Goal: Task Accomplishment & Management: Manage account settings

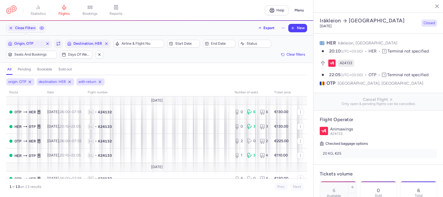
select select "hours"
click at [86, 45] on span "Destination, HER" at bounding box center [87, 43] width 29 height 4
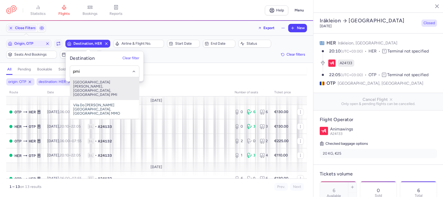
click at [94, 83] on span "[GEOGRAPHIC_DATA][PERSON_NAME], [GEOGRAPHIC_DATA], [GEOGRAPHIC_DATA] PMI" at bounding box center [104, 88] width 69 height 23
type input "pmi"
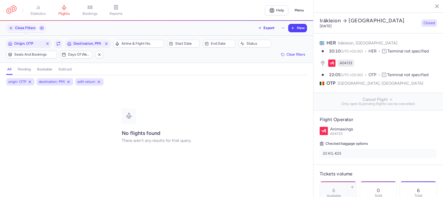
click at [433, 6] on line "button" at bounding box center [432, 6] width 3 height 3
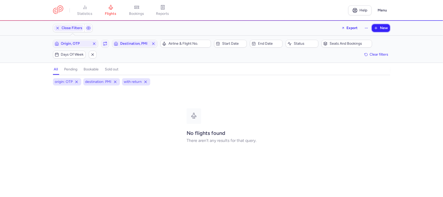
click at [382, 30] on span "New" at bounding box center [384, 28] width 8 height 4
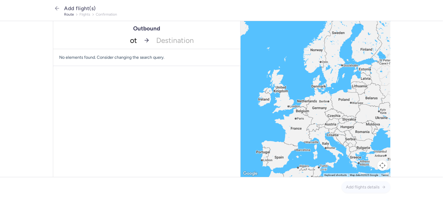
type input "otp"
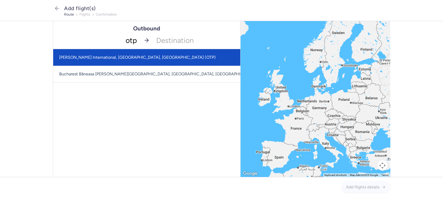
click at [139, 59] on span "[PERSON_NAME] International, [GEOGRAPHIC_DATA], [GEOGRAPHIC_DATA] (OTP)" at bounding box center [137, 57] width 156 height 5
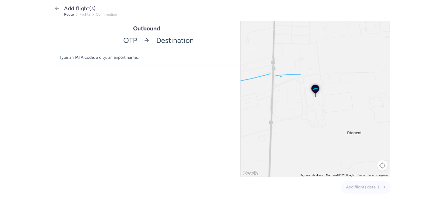
click at [168, 42] on input "-searchbox" at bounding box center [196, 40] width 87 height 17
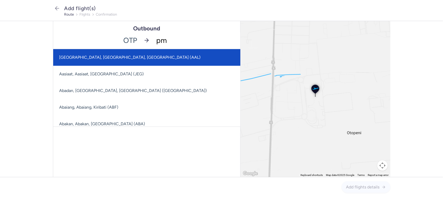
type input "pmi"
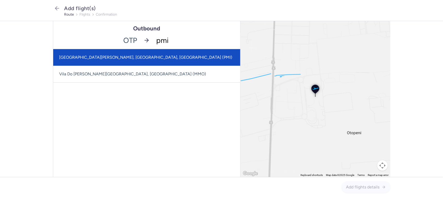
click at [137, 54] on span "[GEOGRAPHIC_DATA][PERSON_NAME], [GEOGRAPHIC_DATA], [GEOGRAPHIC_DATA] (PMI)" at bounding box center [146, 57] width 187 height 17
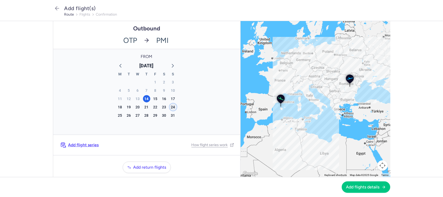
click at [169, 107] on div "24" at bounding box center [172, 106] width 7 height 7
click at [143, 106] on div "21" at bounding box center [146, 106] width 7 height 7
click at [77, 144] on span "Add flight series" at bounding box center [83, 144] width 31 height 5
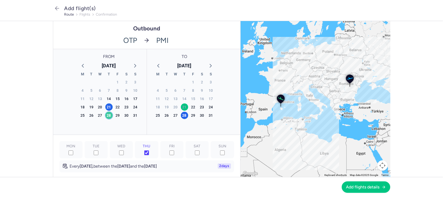
click at [107, 116] on div "28" at bounding box center [108, 114] width 7 height 7
click at [105, 106] on div "21" at bounding box center [108, 106] width 7 height 7
click at [209, 65] on icon "button" at bounding box center [210, 65] width 6 height 6
click at [181, 82] on div "4" at bounding box center [184, 81] width 7 height 7
click at [182, 89] on div "11" at bounding box center [184, 90] width 7 height 7
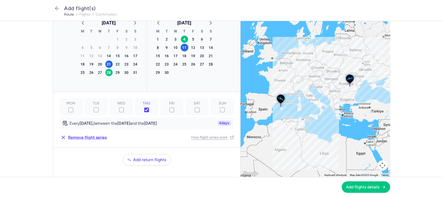
scroll to position [52, 0]
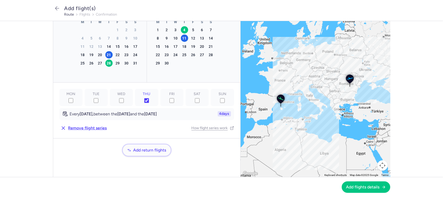
click at [144, 151] on span "Add return flights" at bounding box center [149, 150] width 33 height 5
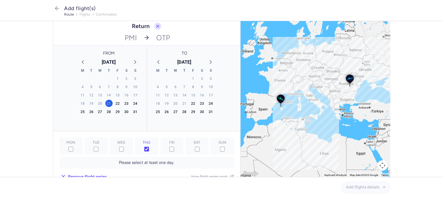
scroll to position [182, 0]
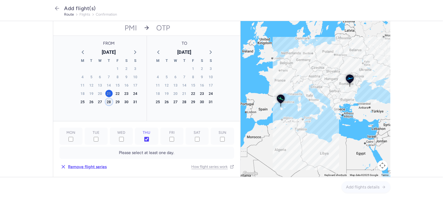
click at [106, 92] on div "21" at bounding box center [108, 93] width 7 height 7
click at [106, 94] on div "21" at bounding box center [108, 93] width 7 height 7
click at [107, 102] on div "28" at bounding box center [108, 101] width 7 height 7
click at [107, 95] on div "21" at bounding box center [108, 93] width 7 height 7
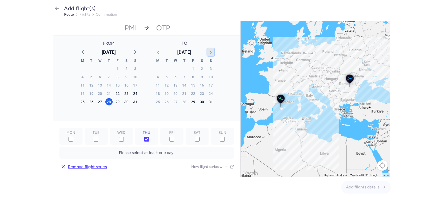
click at [210, 51] on icon "button" at bounding box center [210, 52] width 6 height 6
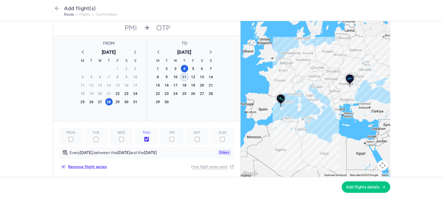
click at [182, 86] on div "18" at bounding box center [184, 84] width 7 height 7
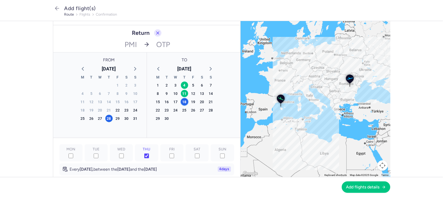
scroll to position [174, 0]
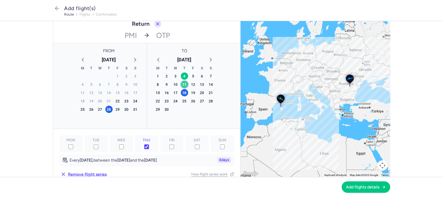
click at [181, 85] on div "11" at bounding box center [184, 84] width 7 height 7
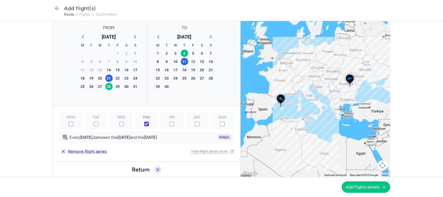
scroll to position [20, 0]
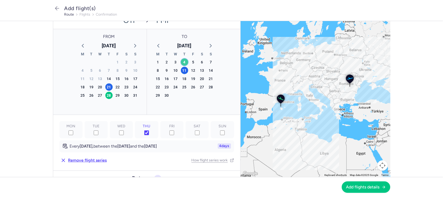
click at [182, 62] on div "4" at bounding box center [184, 61] width 7 height 7
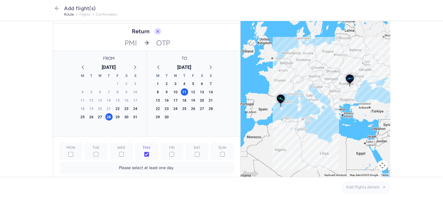
scroll to position [175, 0]
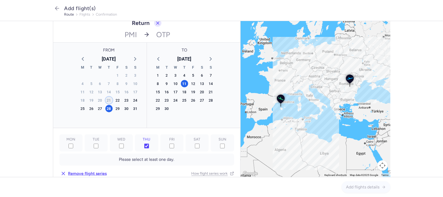
click at [105, 100] on div "21" at bounding box center [108, 99] width 7 height 7
click at [108, 110] on div "28" at bounding box center [108, 108] width 7 height 7
click at [181, 90] on div "18" at bounding box center [184, 91] width 7 height 7
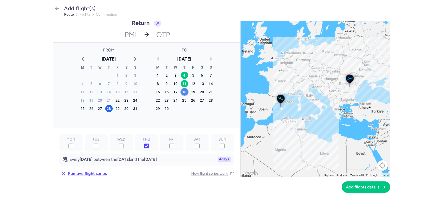
click at [184, 93] on div "18" at bounding box center [184, 91] width 7 height 7
click at [107, 99] on div "21" at bounding box center [108, 99] width 7 height 7
click at [108, 108] on div "28" at bounding box center [108, 108] width 7 height 7
click at [105, 100] on div "21" at bounding box center [108, 99] width 7 height 7
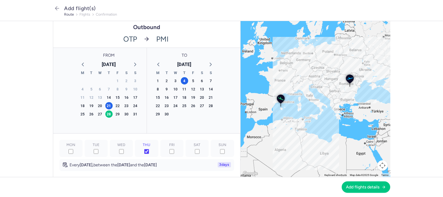
scroll to position [0, 0]
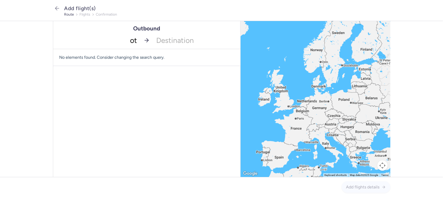
type input "otp"
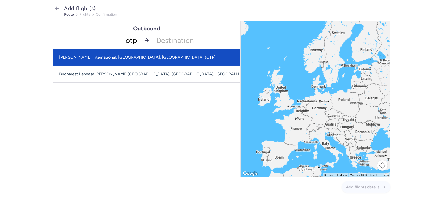
click at [142, 59] on span "[PERSON_NAME] International, [GEOGRAPHIC_DATA], [GEOGRAPHIC_DATA] (OTP)" at bounding box center [137, 57] width 156 height 5
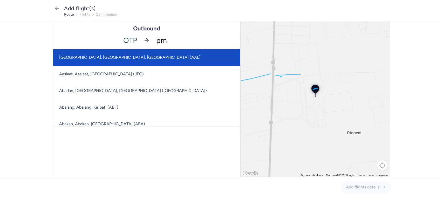
type input "pmi"
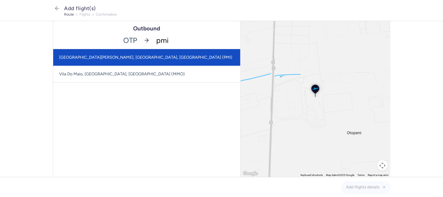
click at [136, 57] on span "[GEOGRAPHIC_DATA][PERSON_NAME], [GEOGRAPHIC_DATA], [GEOGRAPHIC_DATA] (PMI)" at bounding box center [145, 57] width 173 height 5
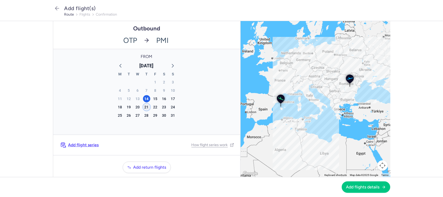
click at [144, 107] on div "21" at bounding box center [146, 106] width 7 height 7
click at [143, 116] on div "28" at bounding box center [146, 114] width 7 height 7
click at [144, 104] on div "21" at bounding box center [146, 106] width 7 height 7
click at [88, 145] on span "Add flight series" at bounding box center [83, 144] width 31 height 5
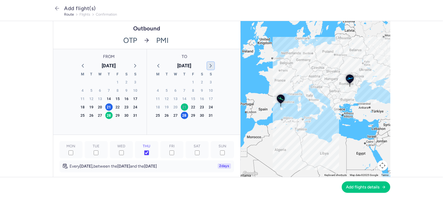
click at [207, 65] on icon "button" at bounding box center [210, 65] width 6 height 6
click at [182, 83] on div "4" at bounding box center [184, 81] width 7 height 7
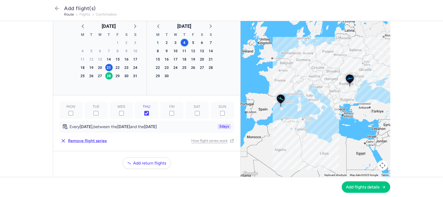
scroll to position [52, 0]
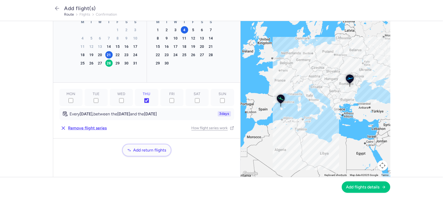
click at [157, 151] on span "Add return flights" at bounding box center [149, 150] width 33 height 5
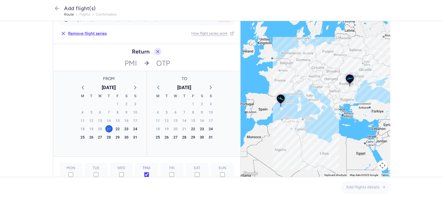
scroll to position [149, 0]
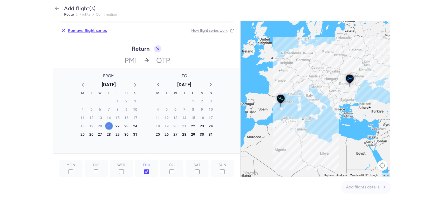
click at [107, 126] on div "21" at bounding box center [108, 125] width 7 height 7
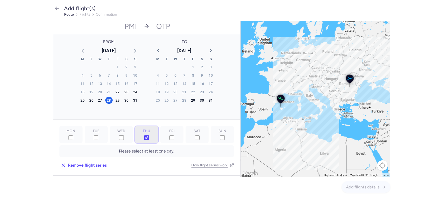
click at [144, 137] on input "THU" at bounding box center [146, 137] width 5 height 5
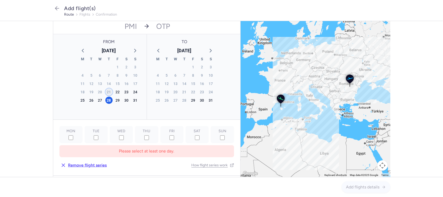
click at [105, 91] on div "21" at bounding box center [108, 91] width 7 height 7
click at [145, 138] on input "THU" at bounding box center [146, 137] width 5 height 5
checkbox input "true"
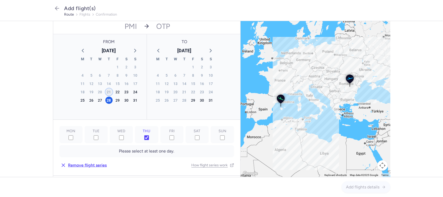
click at [107, 93] on div "21" at bounding box center [108, 91] width 7 height 7
click at [207, 51] on icon "button" at bounding box center [210, 50] width 6 height 6
click at [107, 93] on div "21" at bounding box center [108, 91] width 7 height 7
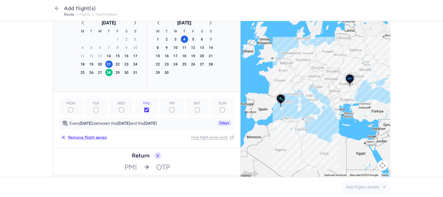
scroll to position [41, 0]
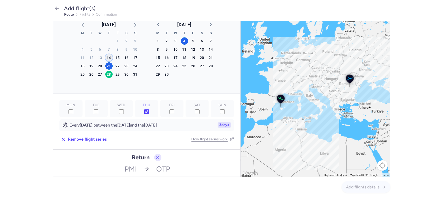
click at [105, 58] on div "14" at bounding box center [108, 57] width 7 height 7
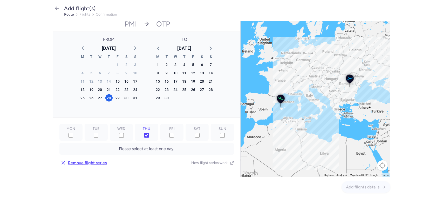
scroll to position [195, 0]
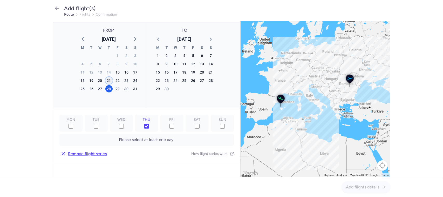
click at [182, 65] on div "11" at bounding box center [184, 63] width 7 height 7
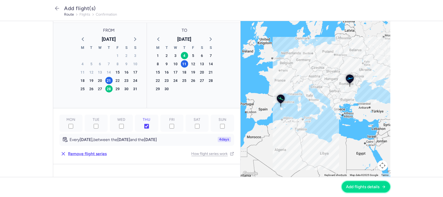
click at [363, 187] on span "Add flights details" at bounding box center [362, 186] width 33 height 5
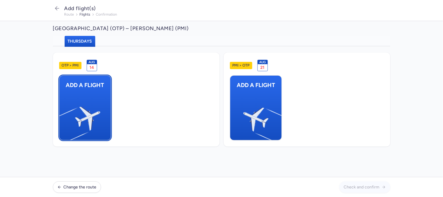
click at [95, 98] on img "button" at bounding box center [62, 116] width 88 height 80
select select "23"
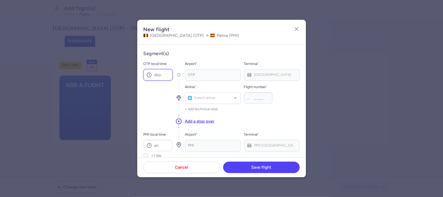
click at [164, 77] on input "OTP local time" at bounding box center [157, 74] width 29 height 11
type input "16:05"
click at [214, 101] on div "Select airline" at bounding box center [213, 98] width 56 height 12
type input "w4"
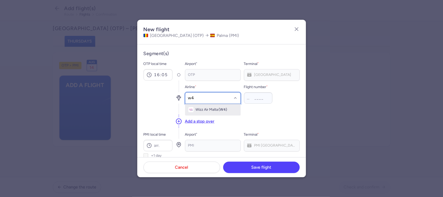
click at [218, 110] on span "Wizz Air Malta" at bounding box center [206, 109] width 23 height 4
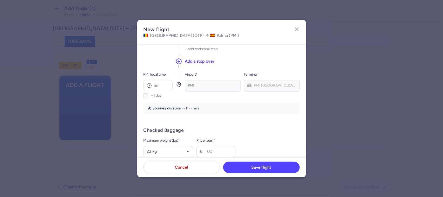
scroll to position [65, 0]
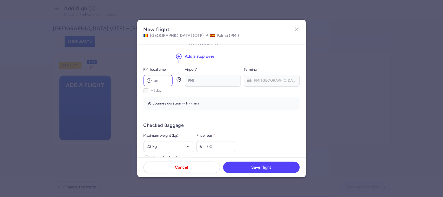
type input "3023"
click at [159, 81] on input "PMI local time" at bounding box center [157, 80] width 29 height 11
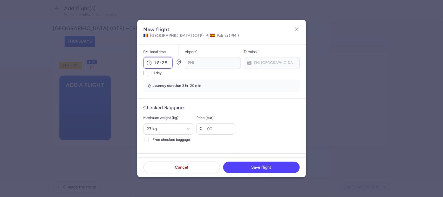
scroll to position [97, 0]
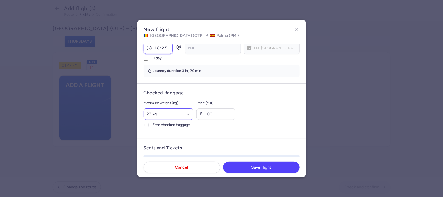
type input "18:25"
click at [191, 114] on select "Select an option 15 kg 16 kg 17 kg 18 kg 19 kg 20 kg 21 kg 22 kg 23 kg 24 kg 25…" at bounding box center [168, 113] width 50 height 11
select select "20"
click at [143, 108] on select "Select an option 15 kg 16 kg 17 kg 18 kg 19 kg 20 kg 21 kg 22 kg 23 kg 24 kg 25…" at bounding box center [168, 113] width 50 height 11
click at [225, 113] on input "Price (eur) *" at bounding box center [215, 113] width 39 height 11
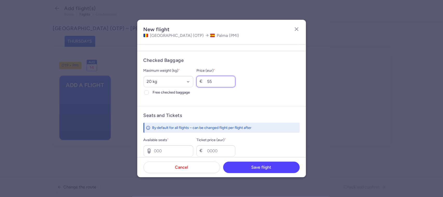
scroll to position [162, 0]
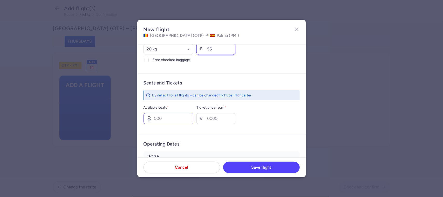
type input "55"
click at [168, 116] on input "Available seats *" at bounding box center [168, 118] width 50 height 11
type input "4"
click at [221, 122] on input "Ticket price (eur) *" at bounding box center [215, 118] width 39 height 11
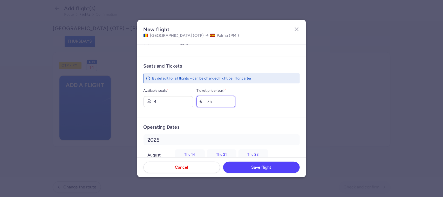
scroll to position [220, 0]
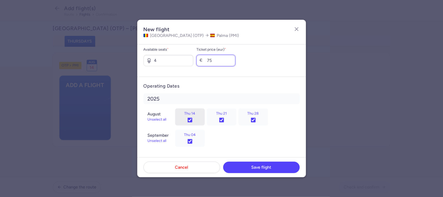
type input "75"
click at [190, 119] on input "Thu 14" at bounding box center [189, 119] width 5 height 5
checkbox input "false"
click at [266, 167] on span "Save flight" at bounding box center [261, 166] width 20 height 5
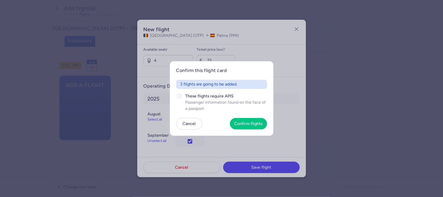
click at [178, 96] on icon at bounding box center [179, 95] width 3 height 3
click at [178, 96] on input "These flights require APIS Passenger information found on the face of a passport" at bounding box center [179, 96] width 4 height 4
checkbox input "true"
click at [243, 119] on button "Confirm flights" at bounding box center [248, 122] width 37 height 11
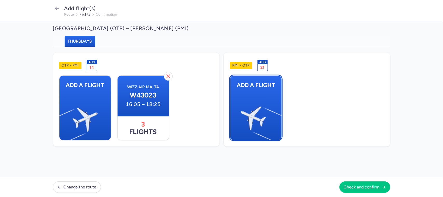
click at [254, 115] on img "button" at bounding box center [279, 116] width 88 height 80
select select "23"
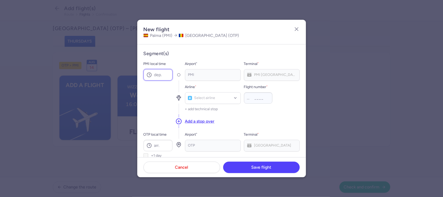
click at [158, 73] on input "PMI local time" at bounding box center [157, 74] width 29 height 11
type input "19:05"
type input "w4"
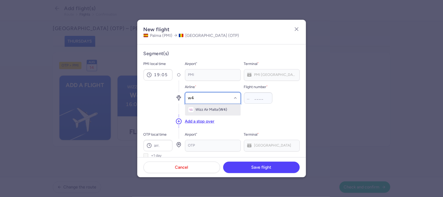
click at [219, 110] on span "(W4)" at bounding box center [223, 109] width 9 height 4
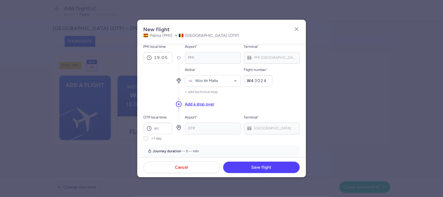
scroll to position [32, 0]
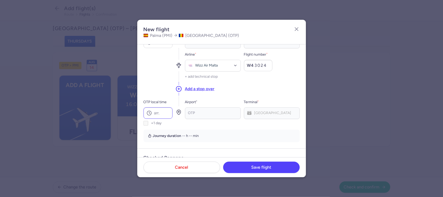
type input "3024"
click at [160, 116] on input "OTP local time" at bounding box center [157, 112] width 29 height 11
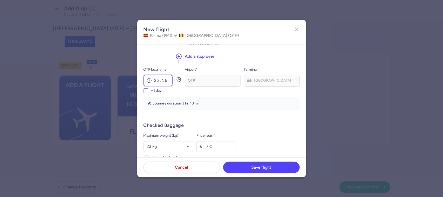
scroll to position [97, 0]
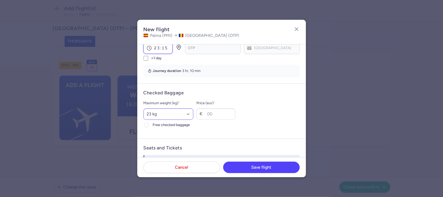
type input "23:15"
click at [178, 115] on select "Select an option 15 kg 16 kg 17 kg 18 kg 19 kg 20 kg 21 kg 22 kg 23 kg 24 kg 25…" at bounding box center [168, 113] width 50 height 11
select select "20"
click at [143, 108] on select "Select an option 15 kg 16 kg 17 kg 18 kg 19 kg 20 kg 21 kg 22 kg 23 kg 24 kg 25…" at bounding box center [168, 113] width 50 height 11
click at [222, 113] on input "Price (eur) *" at bounding box center [215, 113] width 39 height 11
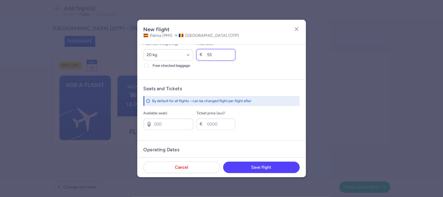
scroll to position [162, 0]
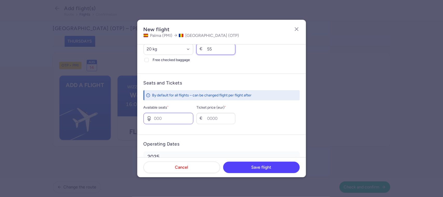
type input "55"
drag, startPoint x: 177, startPoint y: 119, endPoint x: 134, endPoint y: 122, distance: 43.7
click at [134, 122] on dialog "New flight Palma (PMI) [GEOGRAPHIC_DATA] (OTP) Segment(s) PMI local time 19:05 …" at bounding box center [221, 98] width 426 height 157
type input "4"
click at [229, 118] on input "Ticket price (eur) *" at bounding box center [215, 118] width 39 height 11
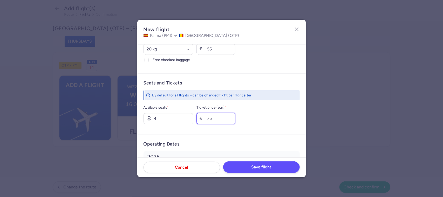
type input "75"
click at [265, 167] on span "Save flight" at bounding box center [261, 166] width 20 height 5
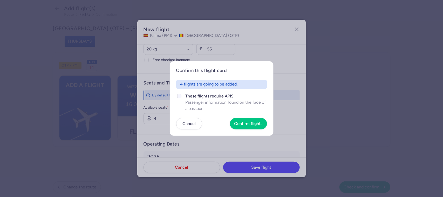
click at [178, 96] on polyline at bounding box center [179, 96] width 2 height 2
click at [178, 96] on input "These flights require APIS Passenger information found on the face of a passport" at bounding box center [179, 96] width 4 height 4
checkbox input "true"
click at [243, 123] on span "Confirm flights" at bounding box center [248, 123] width 28 height 5
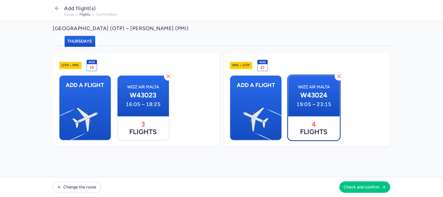
click at [334, 138] on span "4 flights" at bounding box center [313, 128] width 51 height 24
select select "20"
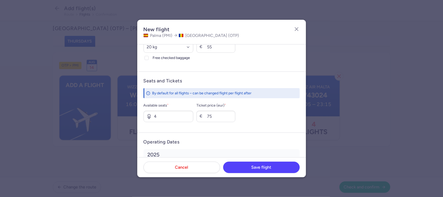
scroll to position [220, 0]
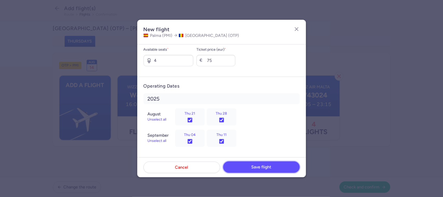
click at [277, 166] on button "Save flight" at bounding box center [261, 166] width 76 height 11
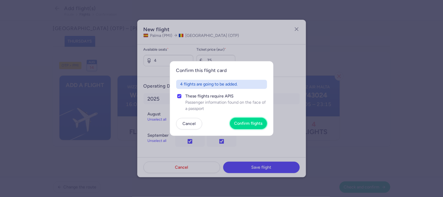
click at [245, 122] on span "Confirm flights" at bounding box center [248, 123] width 28 height 5
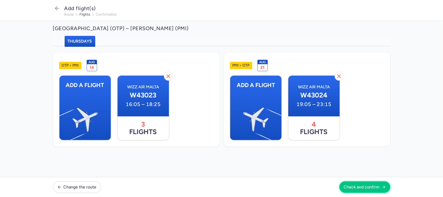
drag, startPoint x: 372, startPoint y: 187, endPoint x: 401, endPoint y: 191, distance: 29.8
click at [372, 187] on span "Check and confirm" at bounding box center [362, 186] width 36 height 5
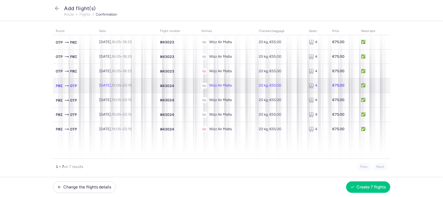
click at [153, 86] on td "[DATE] 19:05 – 23:15 +0" at bounding box center [126, 85] width 61 height 15
select select "20"
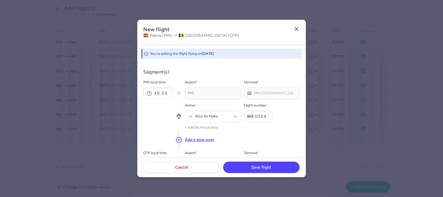
click at [297, 29] on icon "button" at bounding box center [296, 29] width 6 height 6
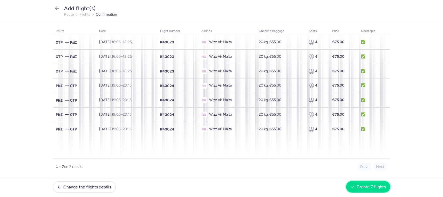
click at [371, 183] on button "Create 7 flights" at bounding box center [368, 186] width 44 height 11
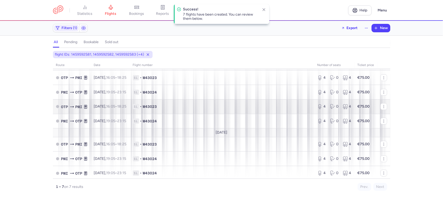
scroll to position [9, 0]
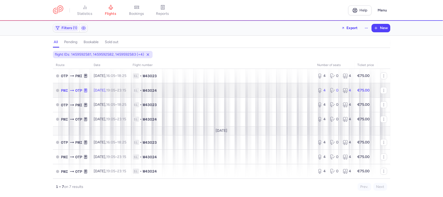
click at [194, 90] on span "1L • W43024" at bounding box center [222, 90] width 178 height 5
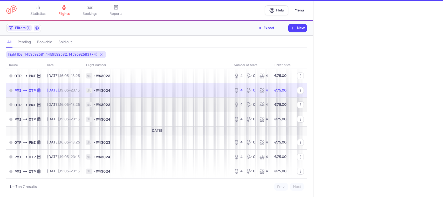
select select "days"
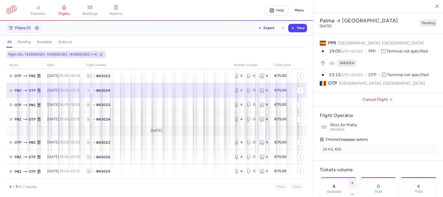
click at [356, 177] on button "button" at bounding box center [352, 182] width 8 height 11
click at [354, 180] on icon "button" at bounding box center [352, 182] width 4 height 4
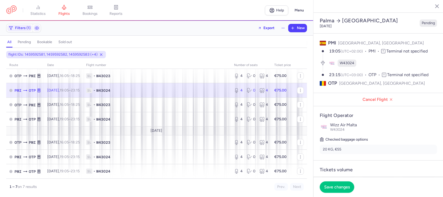
click at [354, 180] on icon "button" at bounding box center [352, 182] width 4 height 4
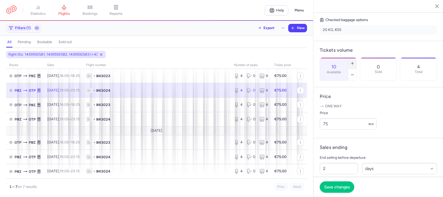
scroll to position [162, 0]
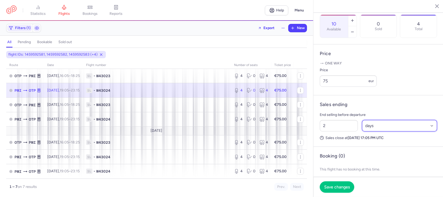
click at [375, 131] on select "Select an option hours days" at bounding box center [399, 125] width 75 height 11
click at [341, 187] on span "Save changes" at bounding box center [337, 186] width 26 height 5
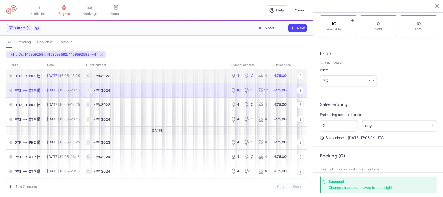
click at [163, 77] on span "1L • W43023" at bounding box center [155, 75] width 138 height 5
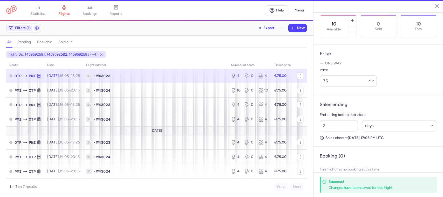
type input "4"
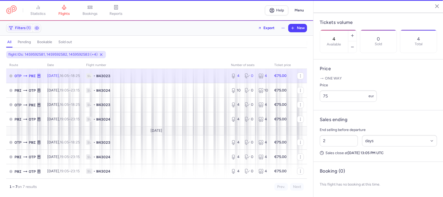
scroll to position [161, 0]
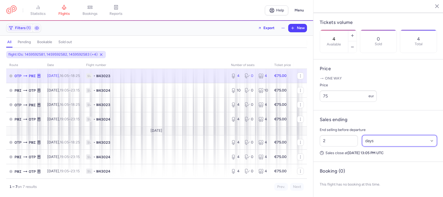
click at [373, 138] on select "Select an option hours days" at bounding box center [399, 140] width 75 height 11
select select "hours"
click at [362, 135] on select "Select an option hours days" at bounding box center [399, 140] width 75 height 11
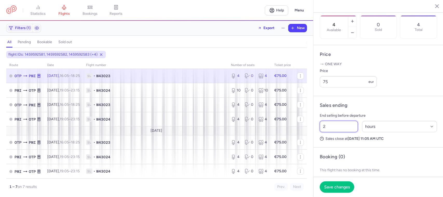
drag, startPoint x: 331, startPoint y: 141, endPoint x: 318, endPoint y: 141, distance: 13.0
click at [319, 134] on div "2 Select an option hours days" at bounding box center [377, 126] width 121 height 16
type input "46"
click at [328, 186] on span "Save changes" at bounding box center [337, 186] width 26 height 5
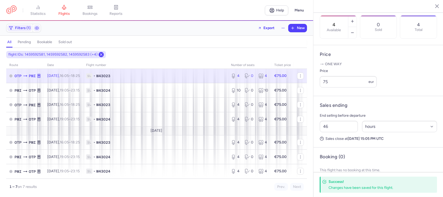
click at [100, 54] on line at bounding box center [101, 54] width 2 height 2
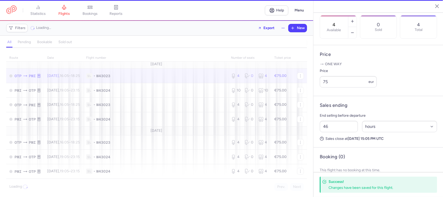
scroll to position [2, 0]
click at [13, 29] on span "Filters" at bounding box center [16, 28] width 19 height 6
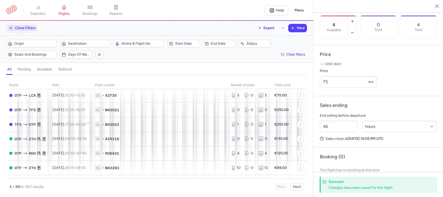
scroll to position [0, 0]
click at [32, 29] on span "Close Filters" at bounding box center [25, 28] width 21 height 4
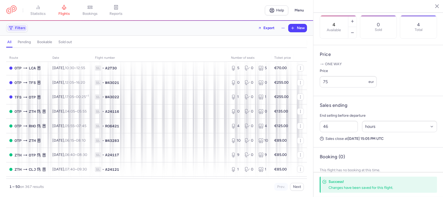
click at [18, 25] on span "Filters" at bounding box center [16, 28] width 19 height 6
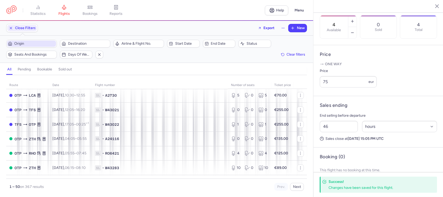
click at [38, 45] on span "Origin" at bounding box center [34, 43] width 41 height 4
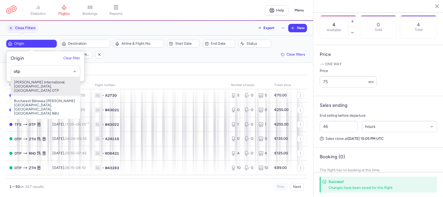
click at [48, 85] on span "[PERSON_NAME] International, [GEOGRAPHIC_DATA], [GEOGRAPHIC_DATA] OTP" at bounding box center [45, 86] width 69 height 19
type input "otp"
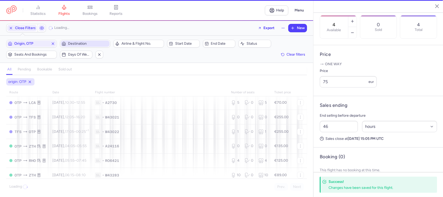
click at [82, 43] on span "Destination" at bounding box center [88, 43] width 41 height 4
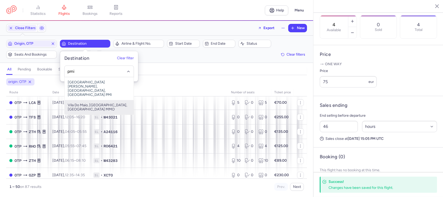
click at [85, 84] on span "[GEOGRAPHIC_DATA][PERSON_NAME], [GEOGRAPHIC_DATA], [GEOGRAPHIC_DATA] PMI" at bounding box center [99, 88] width 69 height 23
type input "pmi"
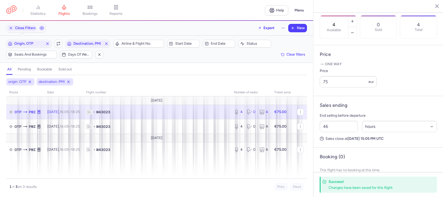
click at [206, 113] on span "1L • W43023" at bounding box center [157, 111] width 142 height 5
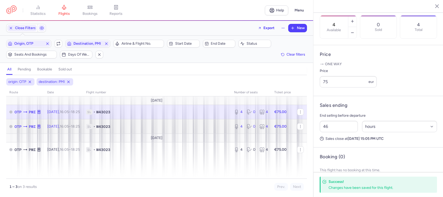
click at [213, 128] on span "1L • W43023" at bounding box center [157, 126] width 142 height 5
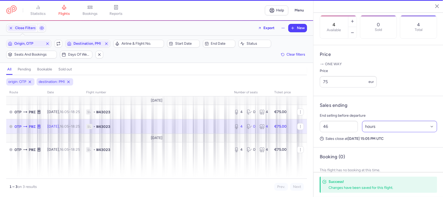
type input "2"
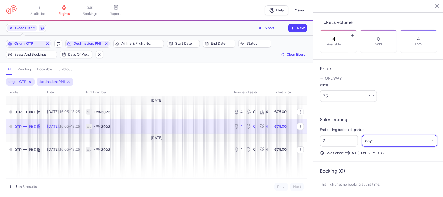
click at [379, 142] on select "Select an option hours days" at bounding box center [399, 140] width 75 height 11
select select "hours"
click at [362, 135] on select "Select an option hours days" at bounding box center [399, 140] width 75 height 11
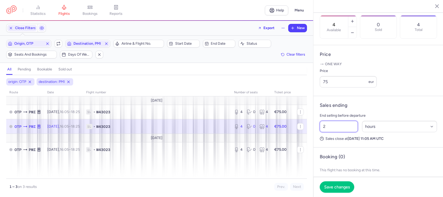
drag, startPoint x: 340, startPoint y: 143, endPoint x: 315, endPoint y: 143, distance: 25.2
click at [318, 134] on div "2 Select an option hours days" at bounding box center [377, 126] width 121 height 16
type input "46"
click at [331, 190] on button "Save changes" at bounding box center [336, 186] width 34 height 11
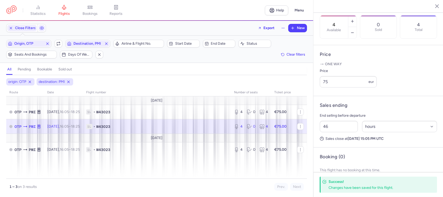
click at [223, 128] on span "1L • W43023" at bounding box center [157, 126] width 142 height 5
click at [354, 19] on icon "button" at bounding box center [352, 21] width 4 height 4
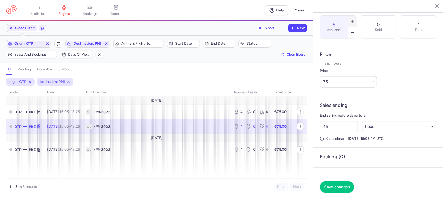
click at [354, 19] on icon "button" at bounding box center [352, 21] width 4 height 4
click at [347, 182] on button "Save changes" at bounding box center [336, 186] width 34 height 11
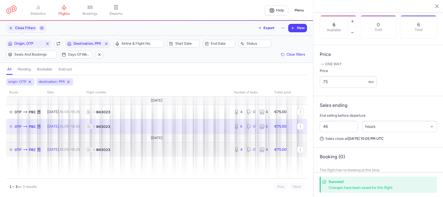
click at [213, 151] on span "1L • W43023" at bounding box center [157, 149] width 142 height 5
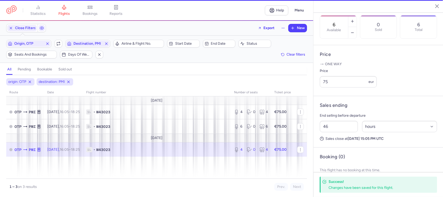
type input "4"
type input "2"
select select "days"
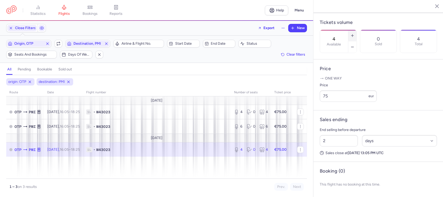
click at [356, 30] on button "button" at bounding box center [352, 35] width 8 height 11
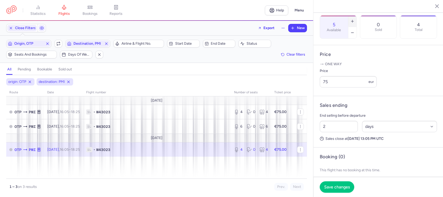
click at [356, 16] on button "button" at bounding box center [352, 21] width 8 height 11
click at [338, 187] on span "Save changes" at bounding box center [337, 186] width 26 height 5
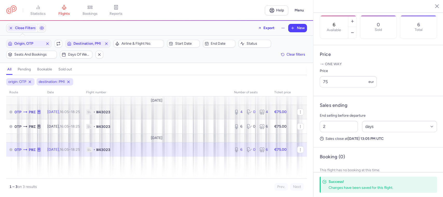
click at [156, 107] on td "1L • W43023" at bounding box center [157, 111] width 148 height 15
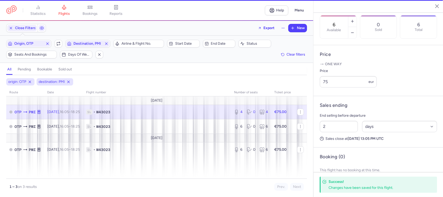
type input "4"
type input "46"
select select "hours"
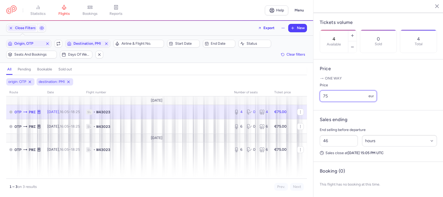
click at [326, 95] on input "75" at bounding box center [347, 95] width 57 height 11
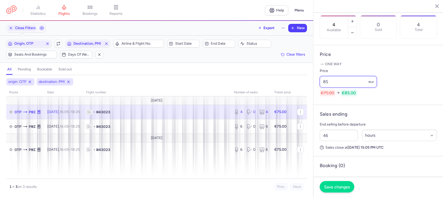
type input "85"
click at [346, 187] on span "Save changes" at bounding box center [337, 186] width 26 height 5
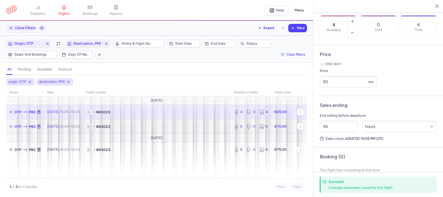
click at [220, 129] on span "1L • W43023" at bounding box center [157, 126] width 142 height 5
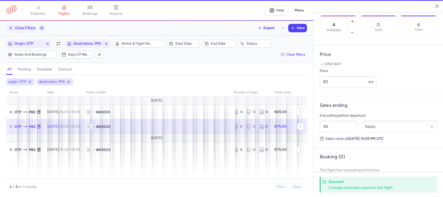
type input "6"
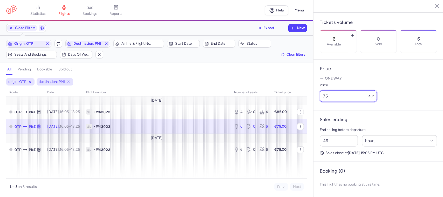
drag, startPoint x: 330, startPoint y: 97, endPoint x: 318, endPoint y: 98, distance: 11.7
click at [318, 98] on article "Price One way Price 75 eur" at bounding box center [378, 84] width 130 height 51
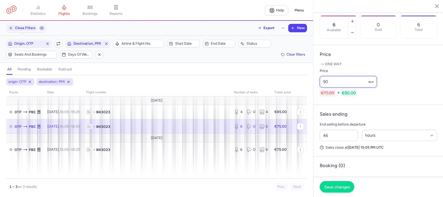
type input "90"
click at [336, 186] on span "Save changes" at bounding box center [337, 186] width 26 height 5
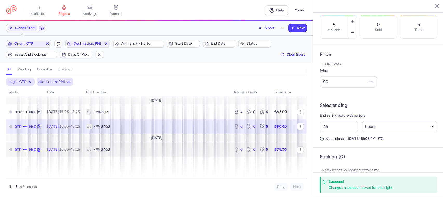
click at [228, 152] on td "1L • W43023" at bounding box center [157, 149] width 148 height 14
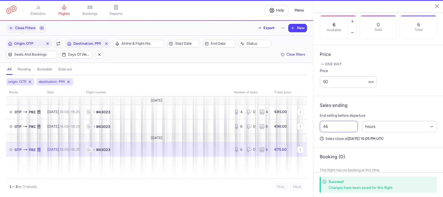
type input "2"
select select "days"
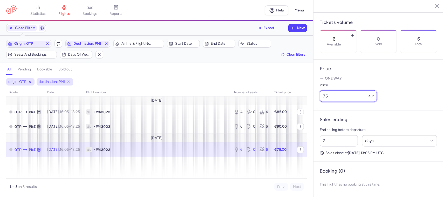
drag, startPoint x: 332, startPoint y: 94, endPoint x: 302, endPoint y: 99, distance: 30.9
click at [303, 99] on div "statistics flights bookings reports Help Menu Close Filters Export New Filters …" at bounding box center [221, 98] width 443 height 197
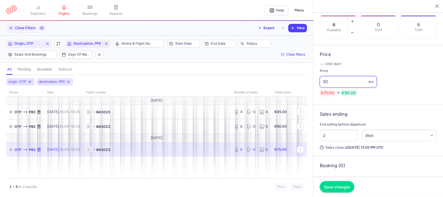
type input "90"
click at [340, 185] on span "Save changes" at bounding box center [337, 186] width 26 height 5
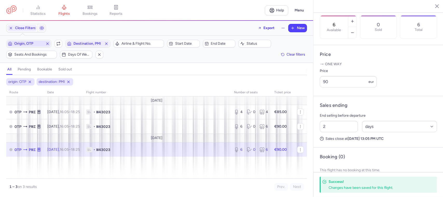
click at [47, 44] on line "button" at bounding box center [47, 44] width 2 height 2
click at [107, 43] on line "button" at bounding box center [106, 44] width 2 height 2
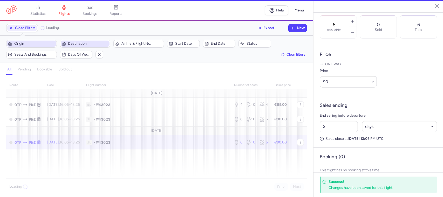
click at [34, 45] on span "Origin" at bounding box center [34, 43] width 41 height 4
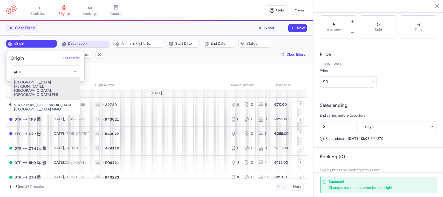
click at [34, 86] on span "[GEOGRAPHIC_DATA][PERSON_NAME], [GEOGRAPHIC_DATA], [GEOGRAPHIC_DATA] PMI" at bounding box center [45, 88] width 69 height 23
type input "pmi"
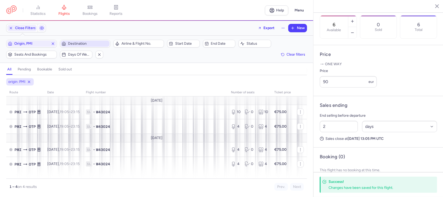
click at [74, 45] on span "Destination" at bounding box center [88, 43] width 41 height 4
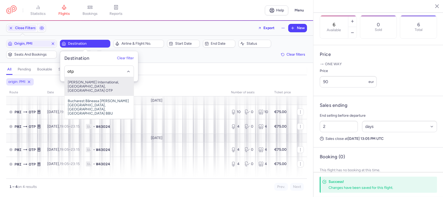
click at [92, 84] on span "[PERSON_NAME] International, [GEOGRAPHIC_DATA], [GEOGRAPHIC_DATA] OTP" at bounding box center [99, 86] width 69 height 19
type input "otp"
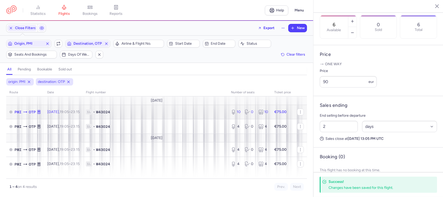
click at [190, 114] on span "1L • W43024" at bounding box center [155, 111] width 139 height 5
type input "10"
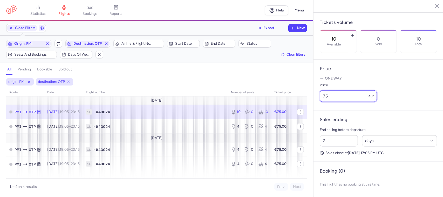
drag, startPoint x: 332, startPoint y: 96, endPoint x: 292, endPoint y: 96, distance: 39.4
click at [292, 96] on div "statistics flights bookings reports Help Menu Close Filters Export New Filters …" at bounding box center [221, 98] width 443 height 197
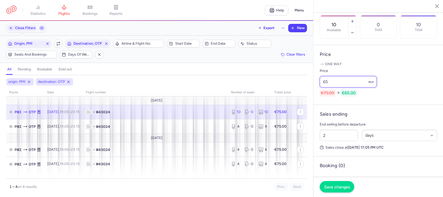
type input "65"
click at [348, 185] on span "Save changes" at bounding box center [337, 186] width 26 height 5
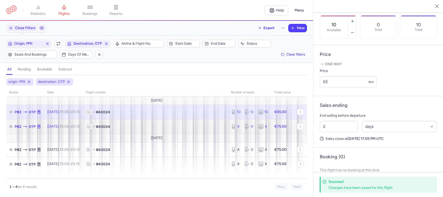
click at [207, 122] on td "1L • W43024" at bounding box center [155, 126] width 145 height 15
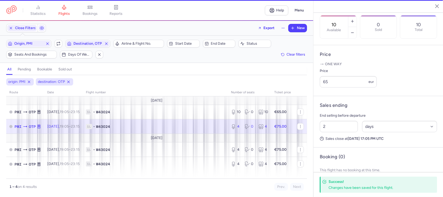
type input "4"
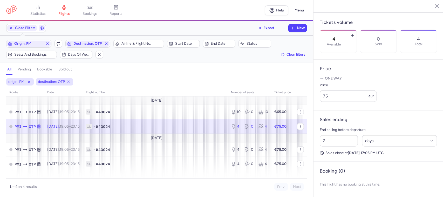
click at [152, 125] on span "1L • W43024" at bounding box center [155, 126] width 139 height 5
click at [60, 42] on icon "button" at bounding box center [58, 43] width 4 height 4
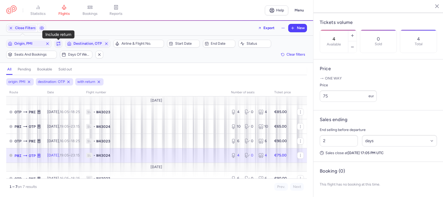
click at [59, 46] on icon "button" at bounding box center [58, 43] width 4 height 4
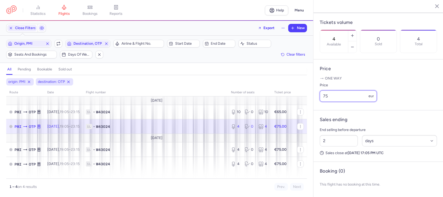
drag, startPoint x: 332, startPoint y: 97, endPoint x: 286, endPoint y: 94, distance: 46.5
click at [287, 94] on div "statistics flights bookings reports Help Menu Close Filters Export New Filters …" at bounding box center [221, 98] width 443 height 197
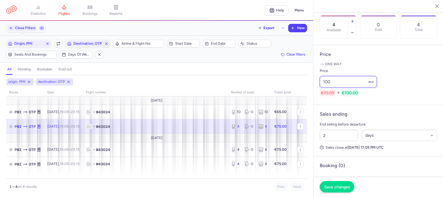
type input "100"
click at [347, 187] on span "Save changes" at bounding box center [337, 186] width 26 height 5
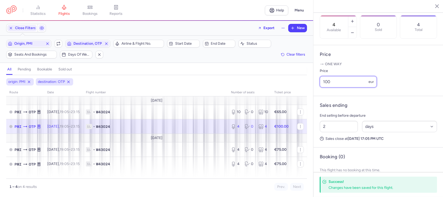
click at [273, 92] on div "statistics flights bookings reports Help Menu Close Filters Export New Filters …" at bounding box center [221, 98] width 443 height 197
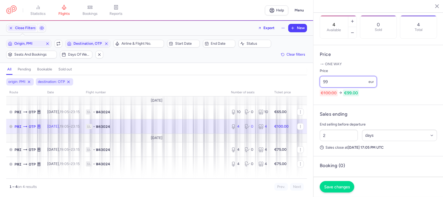
type input "99"
click at [333, 187] on span "Save changes" at bounding box center [337, 186] width 26 height 5
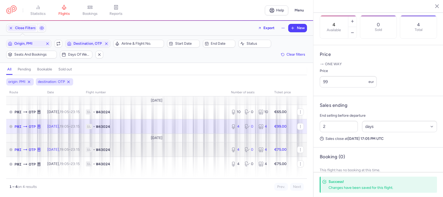
click at [206, 153] on td "1L • W43024" at bounding box center [155, 149] width 145 height 15
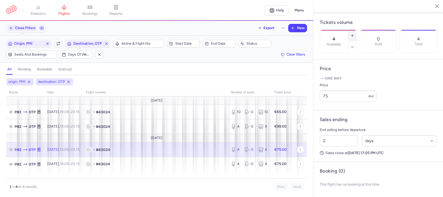
click at [354, 33] on icon "button" at bounding box center [352, 35] width 4 height 4
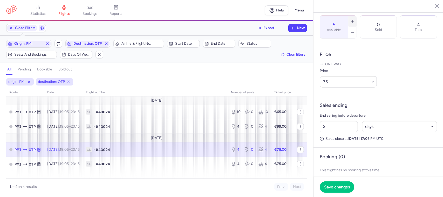
click at [354, 19] on icon "button" at bounding box center [352, 21] width 4 height 4
type input "6"
click at [337, 186] on span "Save changes" at bounding box center [337, 186] width 26 height 5
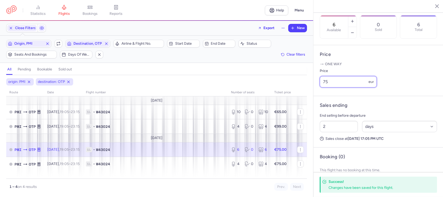
click at [334, 87] on input "75" at bounding box center [347, 81] width 57 height 11
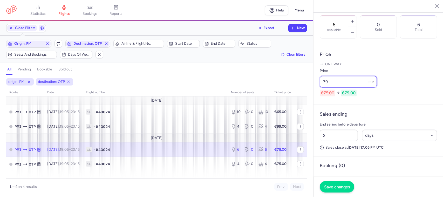
type input "79"
click at [335, 186] on span "Save changes" at bounding box center [337, 186] width 26 height 5
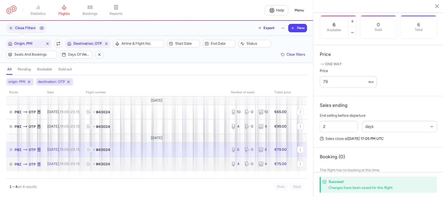
click at [214, 165] on span "1L • W43024" at bounding box center [155, 163] width 139 height 5
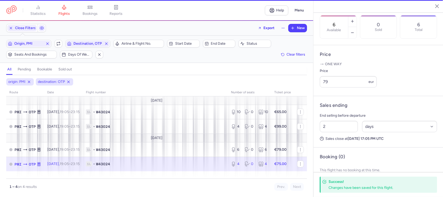
type input "4"
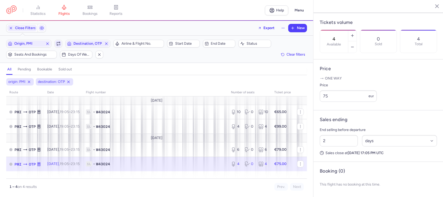
click at [58, 43] on icon "button" at bounding box center [58, 43] width 4 height 4
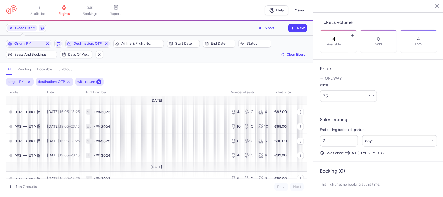
click at [100, 83] on icon at bounding box center [99, 82] width 4 height 4
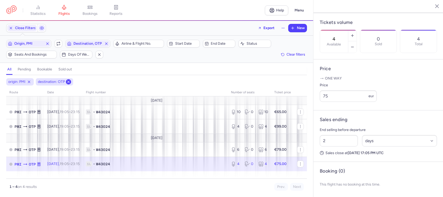
click at [68, 82] on icon at bounding box center [68, 82] width 4 height 4
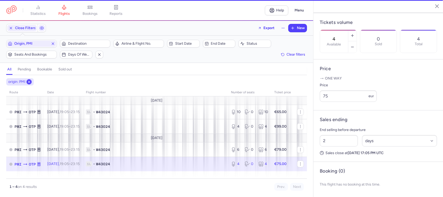
click at [29, 82] on line at bounding box center [29, 82] width 2 height 2
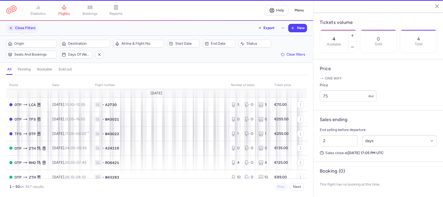
click at [429, 7] on button "button" at bounding box center [433, 6] width 8 height 8
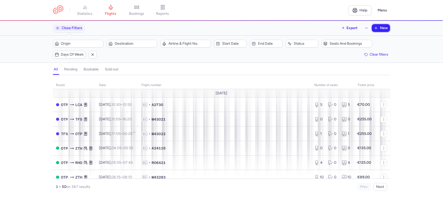
click at [386, 29] on span "New" at bounding box center [384, 28] width 8 height 4
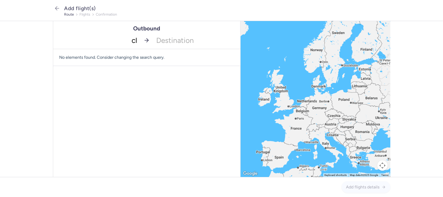
type input "clj"
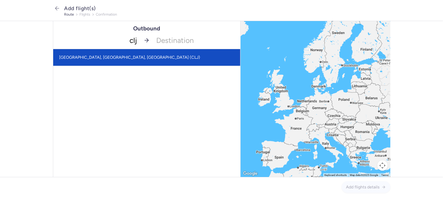
click at [136, 53] on span "[GEOGRAPHIC_DATA], [GEOGRAPHIC_DATA], [GEOGRAPHIC_DATA] (CLJ)" at bounding box center [146, 57] width 187 height 17
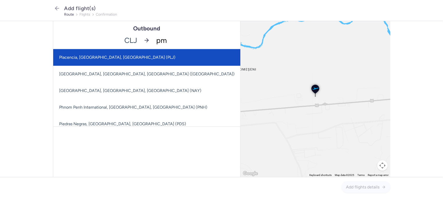
type input "pmi"
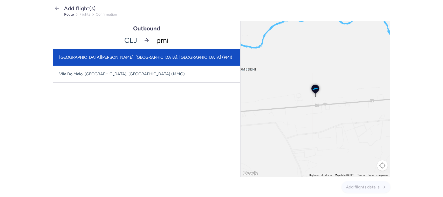
click at [144, 57] on span "[GEOGRAPHIC_DATA][PERSON_NAME], [GEOGRAPHIC_DATA], [GEOGRAPHIC_DATA] (PMI)" at bounding box center [146, 57] width 187 height 17
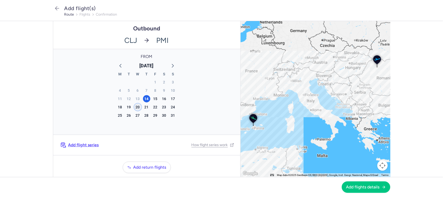
click at [137, 106] on div "20" at bounding box center [137, 106] width 7 height 7
click at [88, 145] on span "Add flight series" at bounding box center [83, 144] width 31 height 5
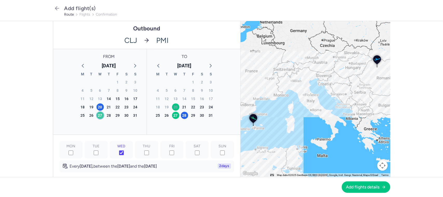
click at [96, 115] on div "27" at bounding box center [99, 114] width 7 height 7
click at [100, 104] on div "20" at bounding box center [99, 106] width 7 height 7
click at [207, 64] on icon "button" at bounding box center [210, 65] width 6 height 6
click at [172, 82] on div "3" at bounding box center [175, 81] width 7 height 7
click at [174, 88] on div "10" at bounding box center [175, 90] width 7 height 7
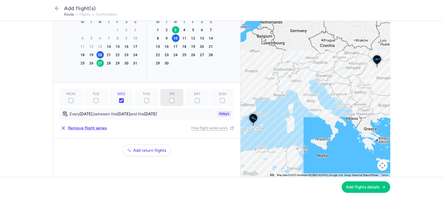
scroll to position [58, 0]
click at [151, 152] on span "Add return flights" at bounding box center [149, 150] width 33 height 5
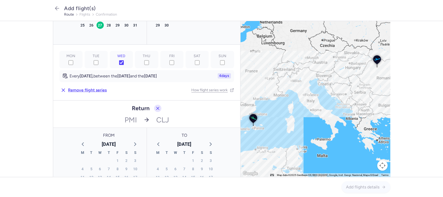
scroll to position [155, 0]
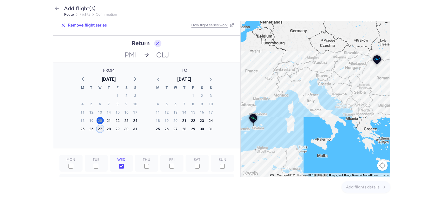
click at [207, 82] on icon "button" at bounding box center [210, 79] width 6 height 6
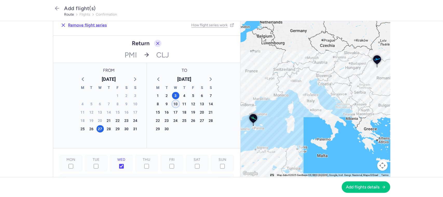
click at [172, 116] on div "17" at bounding box center [175, 111] width 7 height 7
click at [357, 187] on span "Add flights details" at bounding box center [362, 186] width 33 height 5
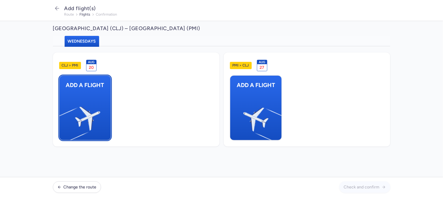
click at [96, 101] on img "button" at bounding box center [62, 116] width 88 height 80
select select "23"
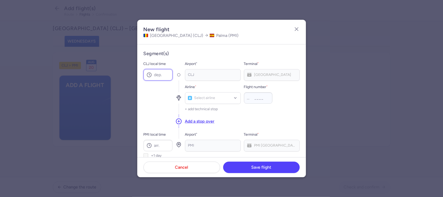
click at [164, 73] on input "CLJ local time" at bounding box center [157, 74] width 29 height 11
type input "19:40"
type input "w4"
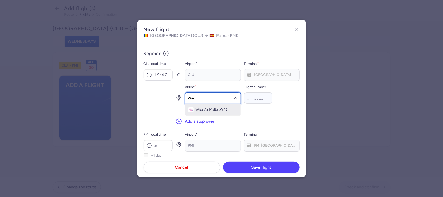
click at [215, 109] on span "Wizz Air Malta" at bounding box center [206, 109] width 23 height 4
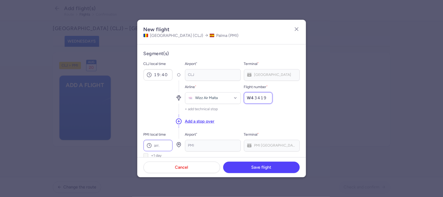
type input "3419"
click at [159, 147] on input "PMI local time" at bounding box center [157, 144] width 29 height 11
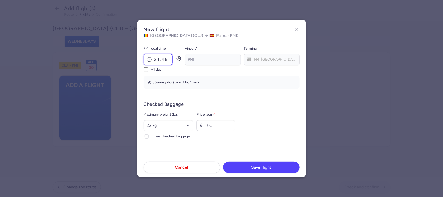
scroll to position [97, 0]
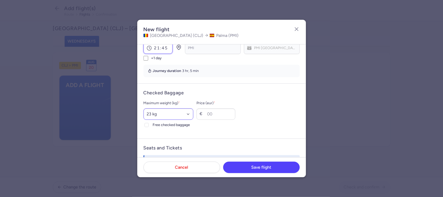
type input "21:45"
click at [169, 117] on select "Select an option 15 kg 16 kg 17 kg 18 kg 19 kg 20 kg 21 kg 22 kg 23 kg 24 kg 25…" at bounding box center [168, 113] width 50 height 11
select select "20"
click at [143, 108] on select "Select an option 15 kg 16 kg 17 kg 18 kg 19 kg 20 kg 21 kg 22 kg 23 kg 24 kg 25…" at bounding box center [168, 113] width 50 height 11
click at [220, 113] on input "Price (eur) *" at bounding box center [215, 113] width 39 height 11
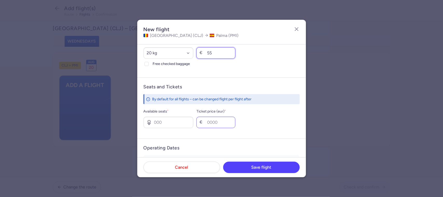
scroll to position [162, 0]
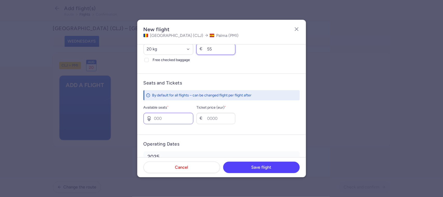
type input "55"
click at [180, 121] on input "Available seats *" at bounding box center [168, 118] width 50 height 11
type input "4"
click at [217, 121] on input "Ticket price (eur) *" at bounding box center [215, 118] width 39 height 11
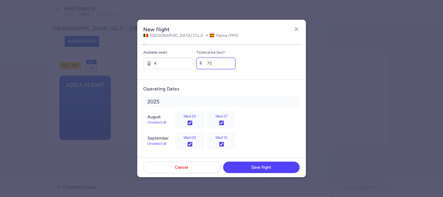
scroll to position [220, 0]
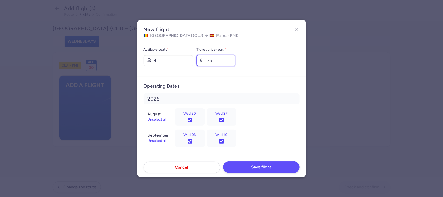
type input "75"
click at [258, 170] on button "Save flight" at bounding box center [261, 166] width 76 height 11
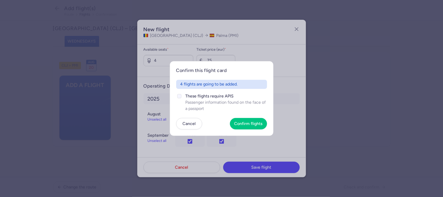
click at [178, 96] on polyline at bounding box center [179, 96] width 2 height 2
click at [178, 96] on input "These flights require APIS Passenger information found on the face of a passport" at bounding box center [179, 96] width 4 height 4
checkbox input "true"
click at [233, 117] on article "Confirm this flight card 4 flights are going to be added. These flights require…" at bounding box center [222, 98] width 104 height 74
click at [241, 122] on span "Confirm flights" at bounding box center [248, 123] width 28 height 5
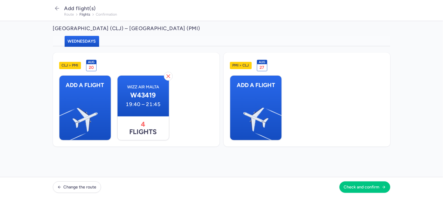
click at [285, 116] on ul "Add a flight" at bounding box center [307, 107] width 154 height 65
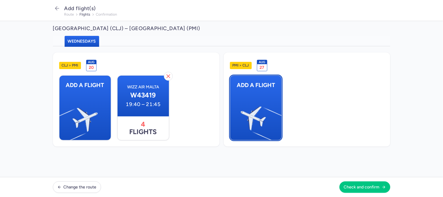
click at [266, 117] on img "button" at bounding box center [279, 116] width 88 height 80
select select "23"
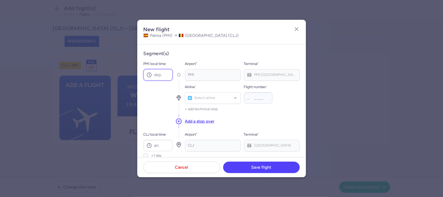
click at [155, 72] on input "PMI local time" at bounding box center [157, 74] width 29 height 11
type input "22:20"
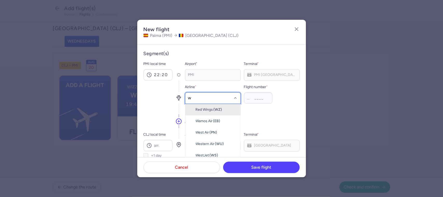
type input "w4"
click at [223, 108] on span "(W4)" at bounding box center [223, 109] width 9 height 4
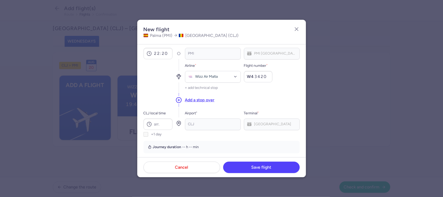
scroll to position [65, 0]
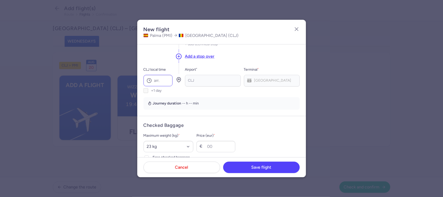
type input "3420"
click at [160, 80] on input "CLJ local time" at bounding box center [157, 80] width 29 height 11
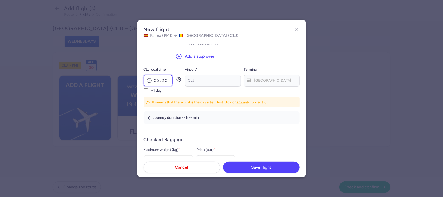
type input "02:20"
click at [145, 92] on input "+1 day" at bounding box center [145, 90] width 5 height 5
checkbox input "true"
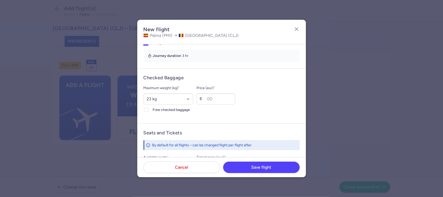
scroll to position [130, 0]
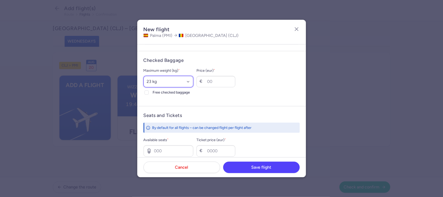
click at [184, 82] on select "Select an option 15 kg 16 kg 17 kg 18 kg 19 kg 20 kg 21 kg 22 kg 23 kg 24 kg 25…" at bounding box center [168, 81] width 50 height 11
select select "20"
click at [143, 76] on select "Select an option 15 kg 16 kg 17 kg 18 kg 19 kg 20 kg 21 kg 22 kg 23 kg 24 kg 25…" at bounding box center [168, 81] width 50 height 11
click at [225, 84] on input "Price (eur) *" at bounding box center [215, 81] width 39 height 11
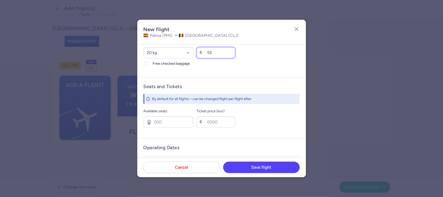
scroll to position [194, 0]
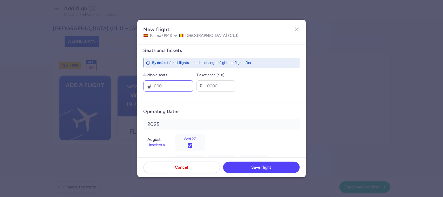
type input "55"
click at [180, 87] on input "Available seats *" at bounding box center [168, 85] width 50 height 11
type input "4"
click at [216, 87] on input "Ticket price (eur) *" at bounding box center [215, 85] width 39 height 11
type input "75"
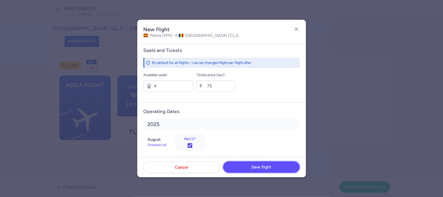
click at [263, 167] on span "Save flight" at bounding box center [261, 166] width 20 height 5
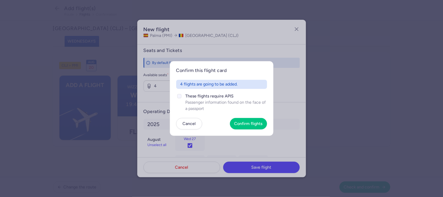
click at [178, 97] on input "These flights require APIS Passenger information found on the face of a passport" at bounding box center [179, 96] width 4 height 4
checkbox input "true"
click at [241, 124] on span "Confirm flights" at bounding box center [248, 123] width 28 height 5
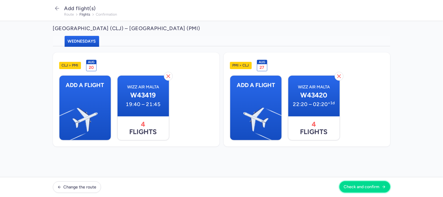
click at [367, 189] on button "Check and confirm" at bounding box center [364, 186] width 51 height 11
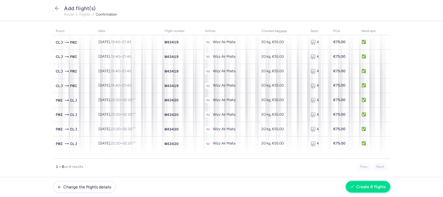
click at [378, 187] on span "Create 8 flights" at bounding box center [370, 186] width 29 height 5
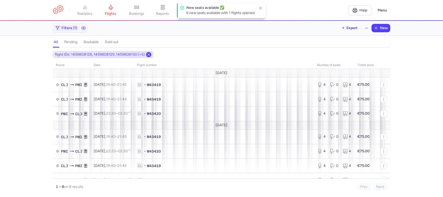
click at [147, 55] on icon at bounding box center [148, 54] width 4 height 4
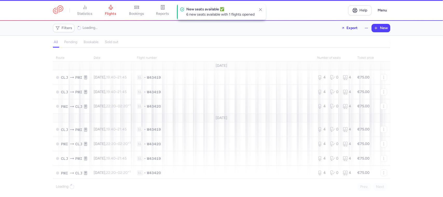
click at [68, 28] on span "Filters" at bounding box center [67, 28] width 11 height 4
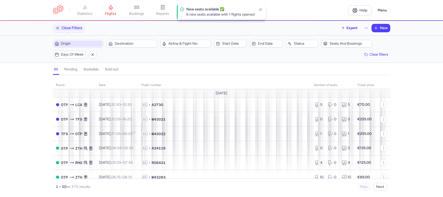
click at [75, 43] on span "Origin" at bounding box center [81, 43] width 41 height 4
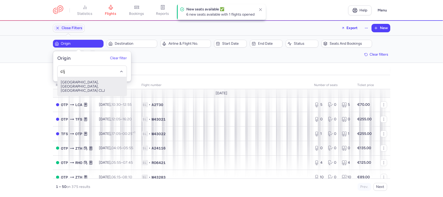
click at [101, 83] on span "[GEOGRAPHIC_DATA], [GEOGRAPHIC_DATA], [GEOGRAPHIC_DATA] CLJ" at bounding box center [92, 86] width 69 height 19
type input "clj"
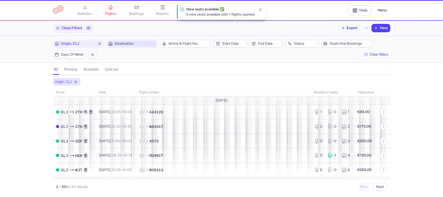
click at [124, 44] on span "Destination" at bounding box center [135, 43] width 41 height 4
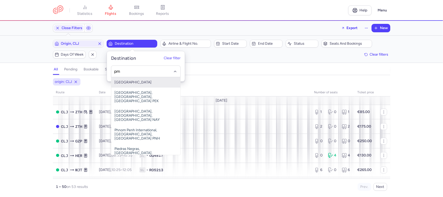
type input "pmi"
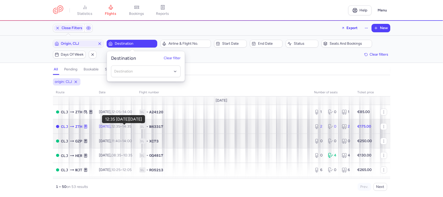
drag, startPoint x: 120, startPoint y: 125, endPoint x: 234, endPoint y: 144, distance: 115.7
click at [120, 125] on time "12:35" at bounding box center [115, 126] width 9 height 4
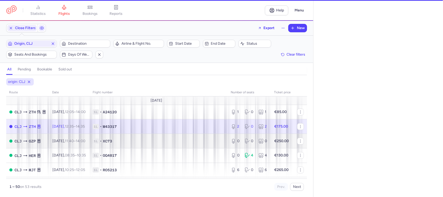
select select "days"
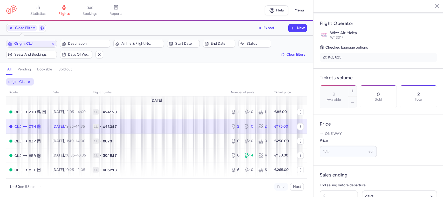
scroll to position [130, 0]
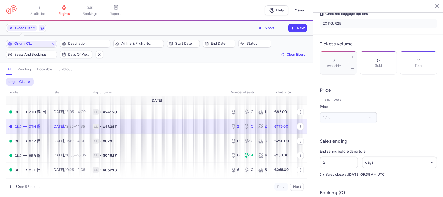
click at [432, 3] on icon "button" at bounding box center [432, 5] width 5 height 5
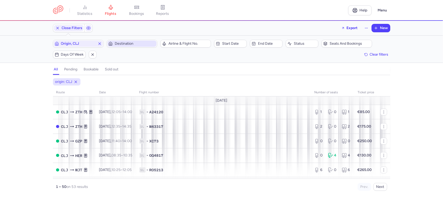
click at [120, 42] on span "Destination" at bounding box center [135, 43] width 41 height 4
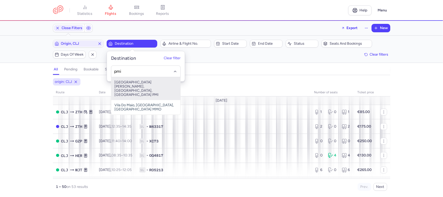
click at [128, 86] on span "[GEOGRAPHIC_DATA][PERSON_NAME], [GEOGRAPHIC_DATA], [GEOGRAPHIC_DATA] PMI" at bounding box center [145, 88] width 69 height 23
type input "pmi"
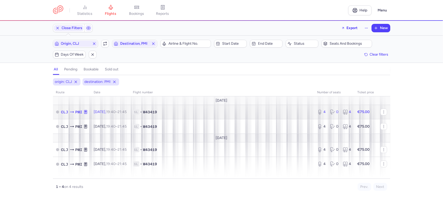
click at [254, 116] on td "1L • W43419" at bounding box center [222, 111] width 184 height 15
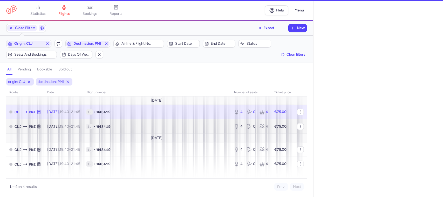
select select "days"
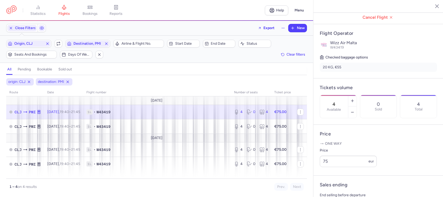
scroll to position [96, 0]
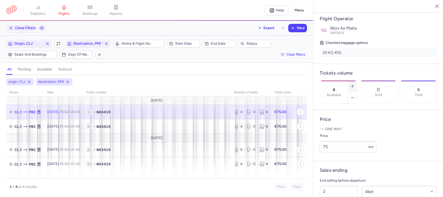
click at [352, 85] on line "button" at bounding box center [352, 86] width 0 height 2
type input "8"
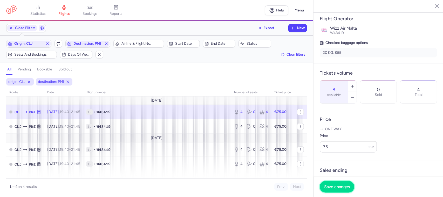
click at [340, 191] on button "Save changes" at bounding box center [336, 186] width 34 height 11
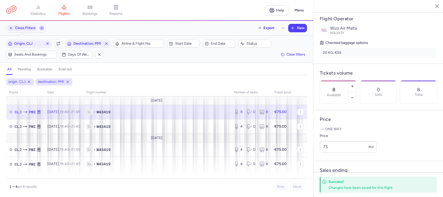
scroll to position [129, 0]
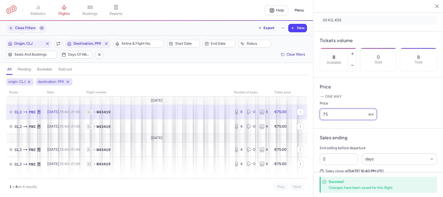
drag, startPoint x: 332, startPoint y: 128, endPoint x: 442, endPoint y: 130, distance: 110.0
click at [311, 128] on div "statistics flights bookings reports Help Menu Close Filters Export New Filters …" at bounding box center [221, 98] width 443 height 197
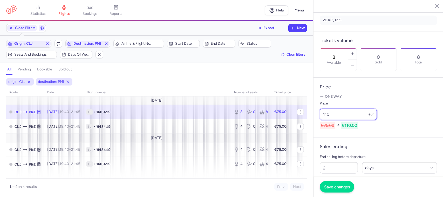
type input "110"
click at [334, 187] on span "Save changes" at bounding box center [337, 186] width 26 height 5
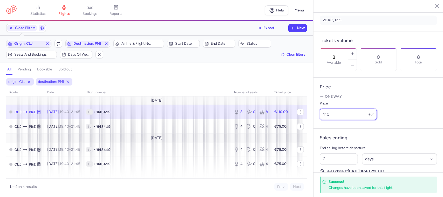
click at [341, 120] on input "110" at bounding box center [347, 113] width 57 height 11
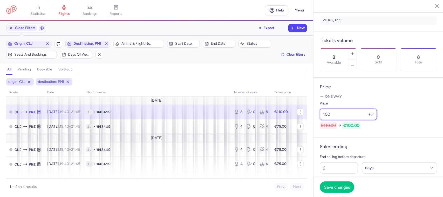
type input "100"
click at [339, 187] on span "Save changes" at bounding box center [337, 186] width 26 height 5
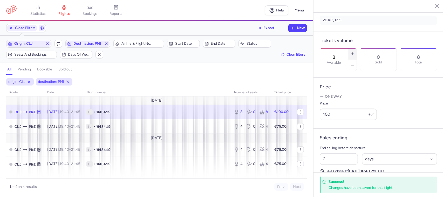
click at [354, 52] on icon "button" at bounding box center [352, 54] width 4 height 4
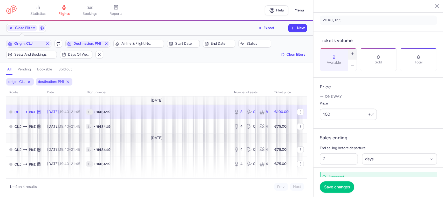
click at [354, 52] on icon "button" at bounding box center [352, 54] width 4 height 4
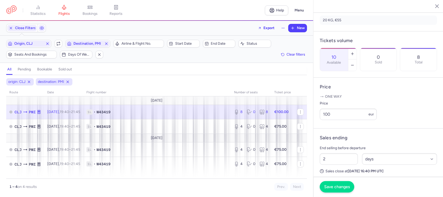
click at [343, 192] on footer "Save changes" at bounding box center [378, 187] width 130 height 20
click at [334, 187] on span "Save changes" at bounding box center [337, 186] width 26 height 5
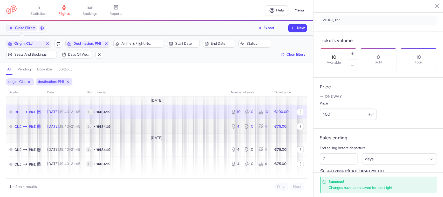
click at [197, 128] on span "1L • W43419" at bounding box center [155, 126] width 138 height 5
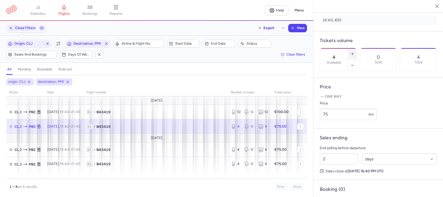
click at [354, 52] on icon "button" at bounding box center [352, 54] width 4 height 4
type input "6"
click at [345, 186] on span "Save changes" at bounding box center [337, 186] width 26 height 5
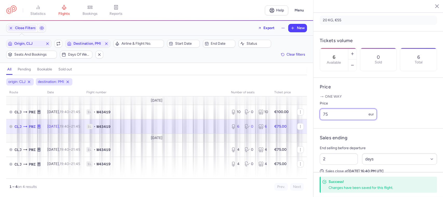
drag, startPoint x: 334, startPoint y: 128, endPoint x: 355, endPoint y: 134, distance: 21.5
click at [304, 128] on div "statistics flights bookings reports Help Menu Close Filters Export New Filters …" at bounding box center [221, 98] width 443 height 197
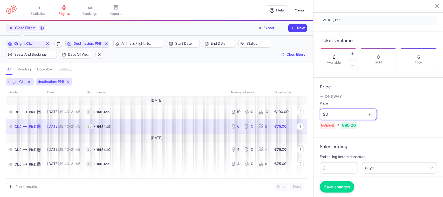
type input "90"
click at [345, 185] on span "Save changes" at bounding box center [337, 186] width 26 height 5
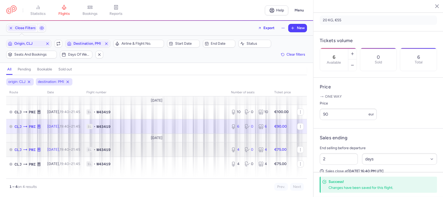
click at [198, 153] on td "1L • W43419" at bounding box center [155, 149] width 144 height 15
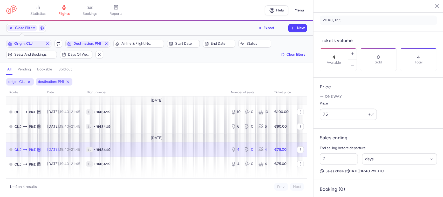
click at [208, 150] on span "1L • W43419" at bounding box center [155, 149] width 138 height 5
click at [354, 63] on icon "button" at bounding box center [352, 65] width 4 height 4
type input "3"
click at [342, 190] on button "Save changes" at bounding box center [336, 186] width 34 height 11
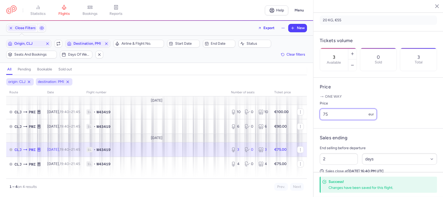
drag, startPoint x: 334, startPoint y: 127, endPoint x: 387, endPoint y: 134, distance: 53.2
click at [297, 134] on div "statistics flights bookings reports Help Menu Close Filters Export New Filters …" at bounding box center [221, 98] width 443 height 197
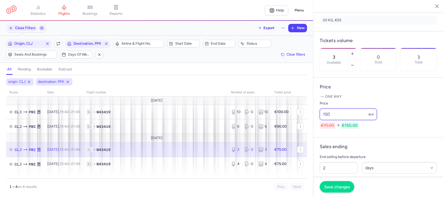
type input "150"
click at [339, 187] on span "Save changes" at bounding box center [337, 186] width 26 height 5
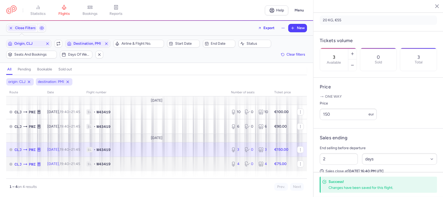
click at [185, 166] on span "1L • W43419" at bounding box center [155, 163] width 138 height 5
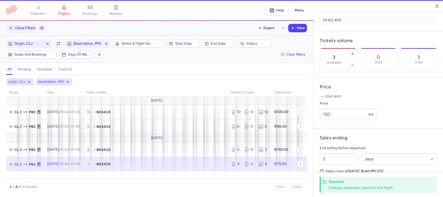
type input "4"
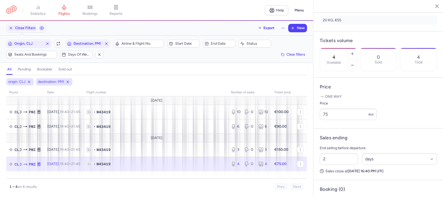
click at [180, 166] on span "1L • W43419" at bounding box center [155, 163] width 138 height 5
click at [29, 40] on span "Origin, CLJ" at bounding box center [29, 43] width 44 height 6
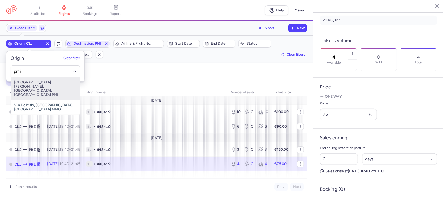
click at [35, 82] on span "[GEOGRAPHIC_DATA][PERSON_NAME], [GEOGRAPHIC_DATA], [GEOGRAPHIC_DATA] PMI" at bounding box center [45, 88] width 69 height 23
type input "pmi"
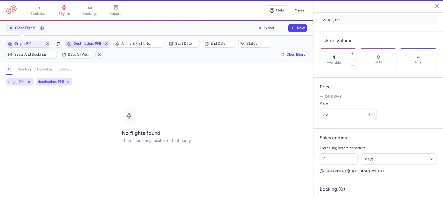
click at [87, 41] on span "Destination, PMI" at bounding box center [87, 43] width 29 height 4
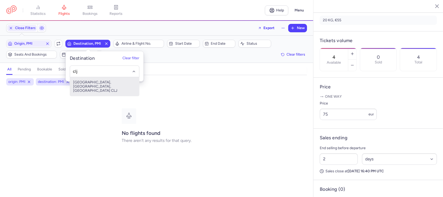
click at [107, 85] on span "[GEOGRAPHIC_DATA], [GEOGRAPHIC_DATA], [GEOGRAPHIC_DATA] CLJ" at bounding box center [104, 86] width 69 height 19
type input "clj"
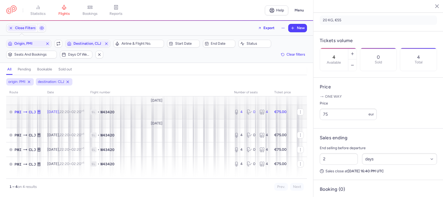
click at [174, 114] on span "1L • W43420" at bounding box center [158, 111] width 137 height 5
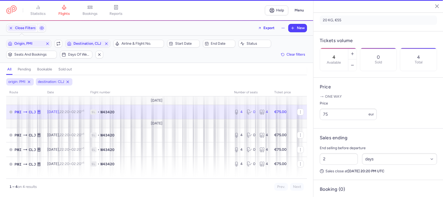
scroll to position [135, 0]
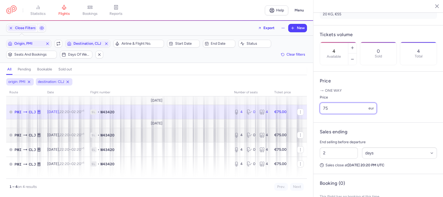
drag, startPoint x: 332, startPoint y: 124, endPoint x: 295, endPoint y: 134, distance: 38.4
click at [296, 134] on div "statistics flights bookings reports Help Menu Close Filters Export New Filters …" at bounding box center [221, 98] width 443 height 197
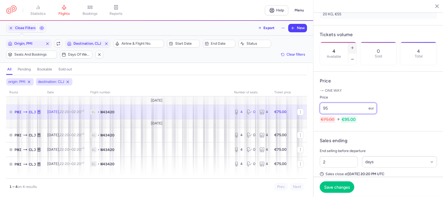
type input "95"
click at [353, 48] on line "button" at bounding box center [352, 48] width 2 height 0
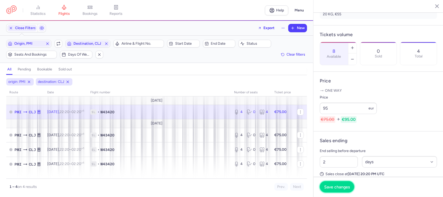
click at [341, 187] on span "Save changes" at bounding box center [337, 186] width 26 height 5
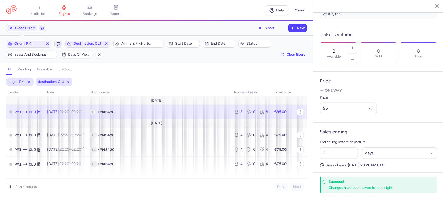
click at [57, 46] on span "button" at bounding box center [58, 43] width 6 height 6
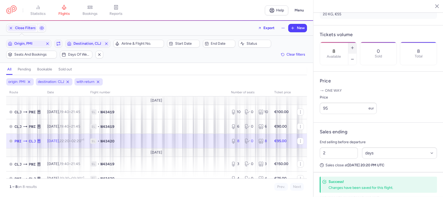
click at [354, 46] on icon "button" at bounding box center [352, 48] width 4 height 4
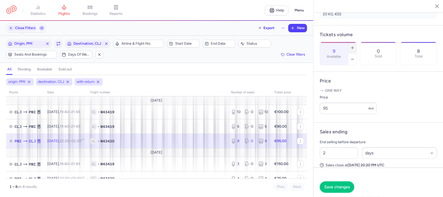
click at [354, 46] on icon "button" at bounding box center [352, 48] width 4 height 4
click at [341, 187] on span "Save changes" at bounding box center [337, 186] width 26 height 5
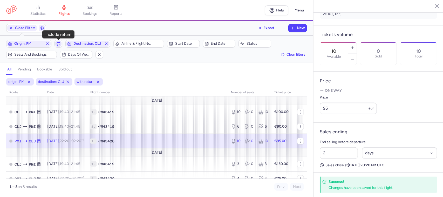
click at [59, 42] on icon "button" at bounding box center [58, 42] width 3 height 1
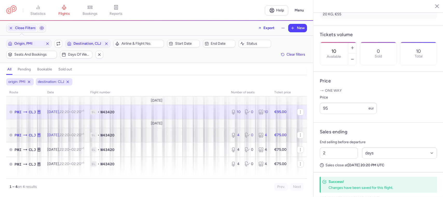
click at [186, 134] on span "1L • W43420" at bounding box center [157, 134] width 134 height 5
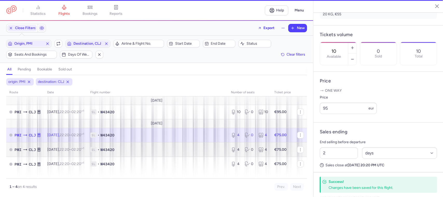
type input "4"
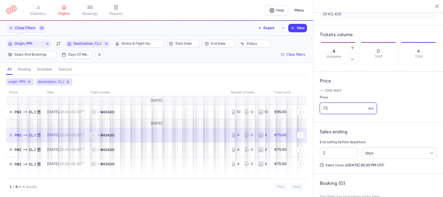
drag, startPoint x: 327, startPoint y: 128, endPoint x: 286, endPoint y: 127, distance: 40.7
click at [286, 127] on div "statistics flights bookings reports Help Menu Close Filters Export New Filters …" at bounding box center [221, 98] width 443 height 197
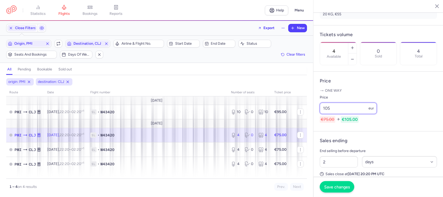
type input "105"
click at [338, 187] on span "Save changes" at bounding box center [337, 186] width 26 height 5
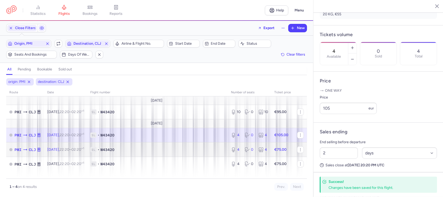
click at [172, 148] on span "1L • W43420" at bounding box center [157, 149] width 134 height 5
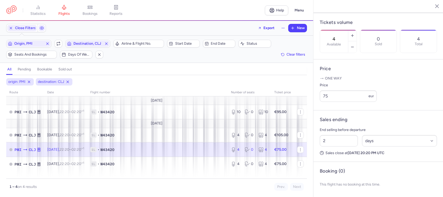
scroll to position [167, 0]
drag, startPoint x: 369, startPoint y: 19, endPoint x: 366, endPoint y: 52, distance: 32.9
click at [354, 45] on icon "button" at bounding box center [352, 47] width 4 height 4
type input "3"
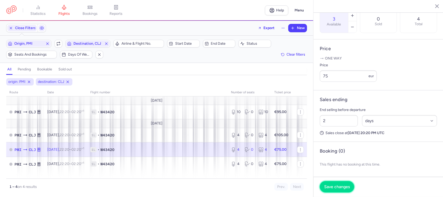
click at [337, 189] on button "Save changes" at bounding box center [336, 186] width 34 height 11
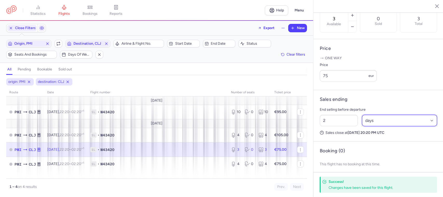
click at [378, 126] on select "Select an option hours days" at bounding box center [399, 120] width 75 height 11
select select "hours"
click at [362, 126] on select "Select an option hours days" at bounding box center [399, 120] width 75 height 11
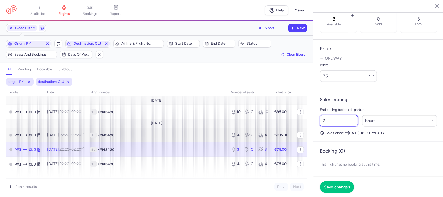
drag, startPoint x: 332, startPoint y: 142, endPoint x: 292, endPoint y: 141, distance: 39.9
click at [295, 141] on div "statistics flights bookings reports Help Menu Close Filters Export New Filters …" at bounding box center [221, 98] width 443 height 197
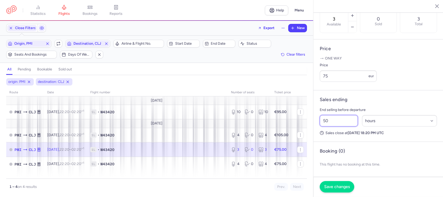
type input "50"
click at [349, 188] on span "Save changes" at bounding box center [337, 186] width 26 height 5
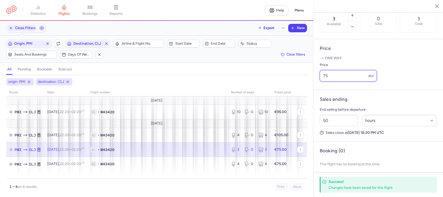
drag, startPoint x: 333, startPoint y: 96, endPoint x: 442, endPoint y: 107, distance: 109.4
click at [295, 96] on div "statistics flights bookings reports Help Menu Close Filters Export New Filters …" at bounding box center [221, 98] width 443 height 197
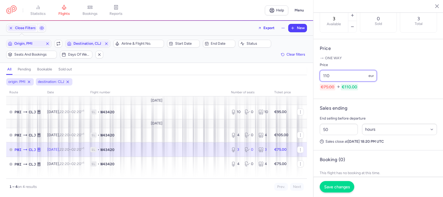
type input "110"
click at [341, 191] on button "Save changes" at bounding box center [336, 186] width 34 height 11
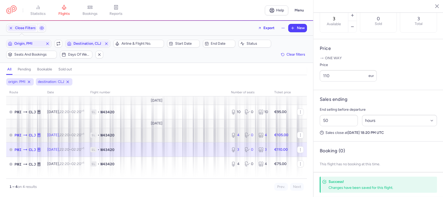
click at [204, 139] on td "1L • W43420" at bounding box center [157, 135] width 141 height 15
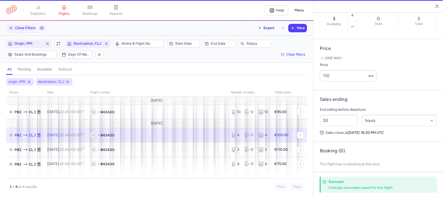
type input "4"
type input "2"
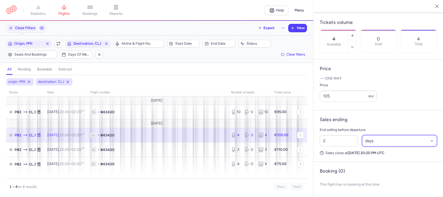
click at [375, 143] on select "Select an option hours days" at bounding box center [399, 140] width 75 height 11
select select "hours"
click at [362, 135] on select "Select an option hours days" at bounding box center [399, 140] width 75 height 11
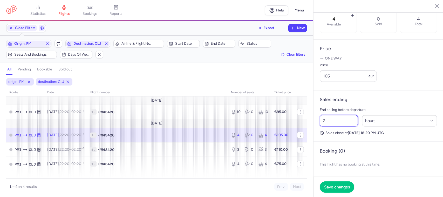
drag, startPoint x: 329, startPoint y: 141, endPoint x: 308, endPoint y: 141, distance: 21.5
click at [308, 141] on div "statistics flights bookings reports Help Menu Close Filters Export New Filters …" at bounding box center [221, 98] width 443 height 197
type input "50"
click at [326, 186] on span "Save changes" at bounding box center [337, 186] width 26 height 5
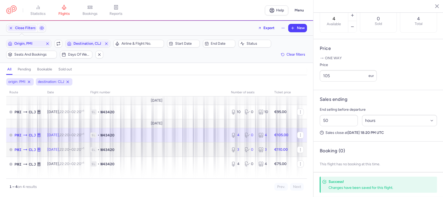
click at [213, 153] on td "1L • W43420" at bounding box center [157, 149] width 141 height 15
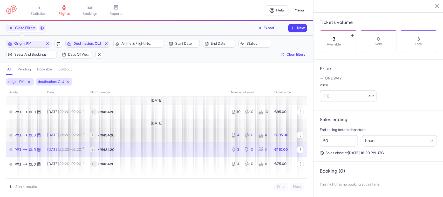
click at [213, 139] on td "1L • W43420" at bounding box center [157, 135] width 141 height 15
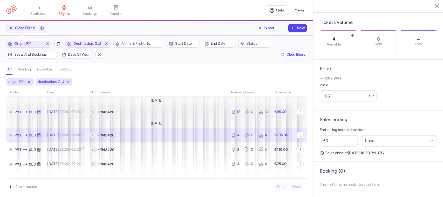
click at [217, 112] on span "1L • W43420" at bounding box center [157, 111] width 134 height 5
type input "10"
type input "2"
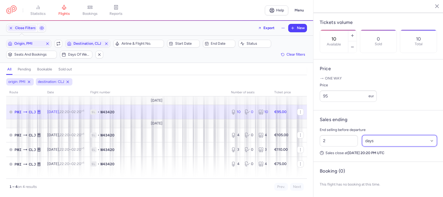
click at [375, 142] on select "Select an option hours days" at bounding box center [399, 140] width 75 height 11
select select "hours"
click at [362, 135] on select "Select an option hours days" at bounding box center [399, 140] width 75 height 11
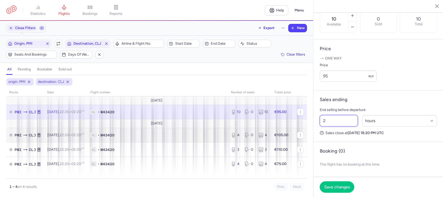
drag, startPoint x: 332, startPoint y: 143, endPoint x: 296, endPoint y: 139, distance: 36.8
click at [301, 143] on div "statistics flights bookings reports Help Menu Close Filters Export New Filters …" at bounding box center [221, 98] width 443 height 197
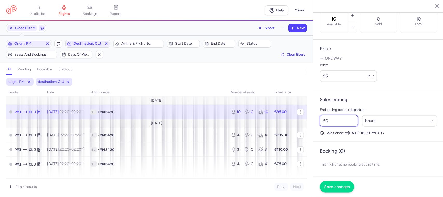
type input "50"
click at [348, 186] on span "Save changes" at bounding box center [337, 186] width 26 height 5
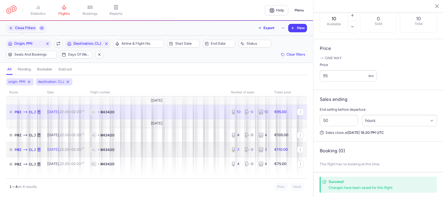
click at [203, 152] on td "1L • W43420" at bounding box center [157, 149] width 141 height 15
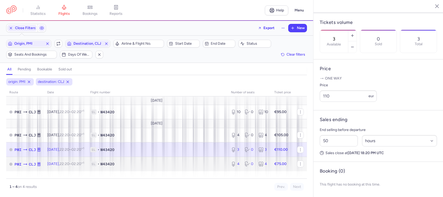
click at [219, 164] on span "1L • W43420" at bounding box center [157, 163] width 134 height 5
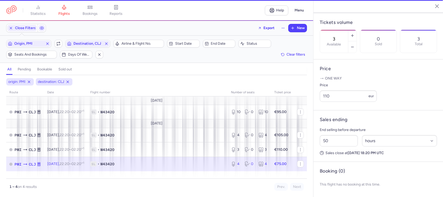
type input "4"
type input "2"
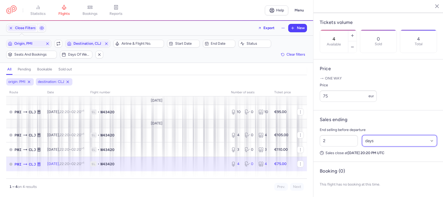
click at [370, 143] on select "Select an option hours days" at bounding box center [399, 140] width 75 height 11
select select "hours"
click at [362, 135] on select "Select an option hours days" at bounding box center [399, 140] width 75 height 11
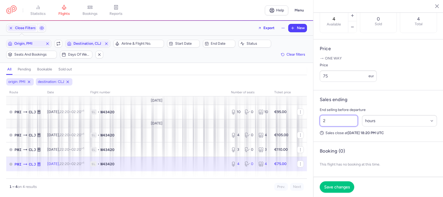
drag, startPoint x: 330, startPoint y: 142, endPoint x: 314, endPoint y: 143, distance: 15.6
click at [314, 142] on article "Sales ending End selling before departure 2 Select an option hours days Sales c…" at bounding box center [378, 115] width 130 height 51
type input "50"
click at [342, 185] on span "Save changes" at bounding box center [337, 186] width 26 height 5
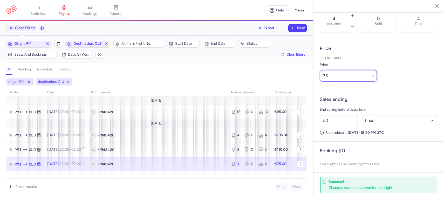
drag, startPoint x: 330, startPoint y: 95, endPoint x: 297, endPoint y: 98, distance: 32.8
click at [297, 98] on div "statistics flights bookings reports Help Menu Close Filters Export New Filters …" at bounding box center [221, 98] width 443 height 197
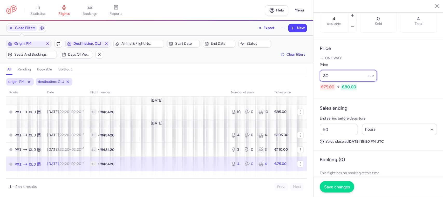
type input "80"
click at [338, 190] on button "Save changes" at bounding box center [336, 186] width 34 height 11
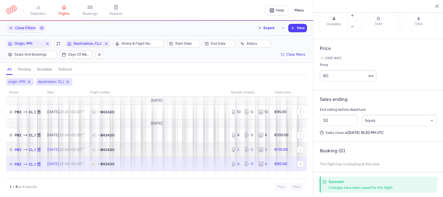
click at [207, 152] on span "1L • W43420" at bounding box center [157, 149] width 134 height 5
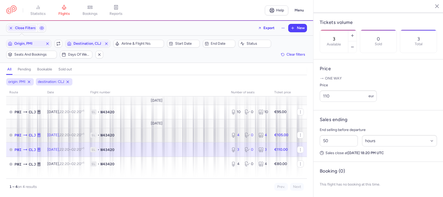
click at [212, 130] on td "1L • W43420" at bounding box center [157, 135] width 141 height 15
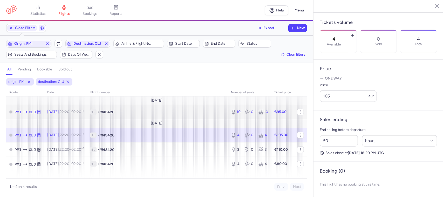
click at [215, 114] on span "1L • W43420" at bounding box center [157, 111] width 134 height 5
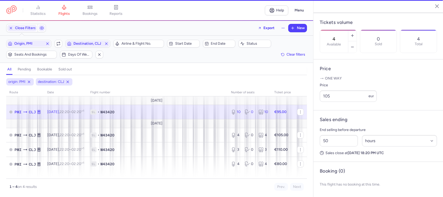
type input "10"
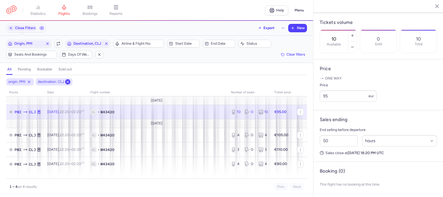
click at [68, 82] on icon at bounding box center [68, 82] width 4 height 4
